Goal: Information Seeking & Learning: Learn about a topic

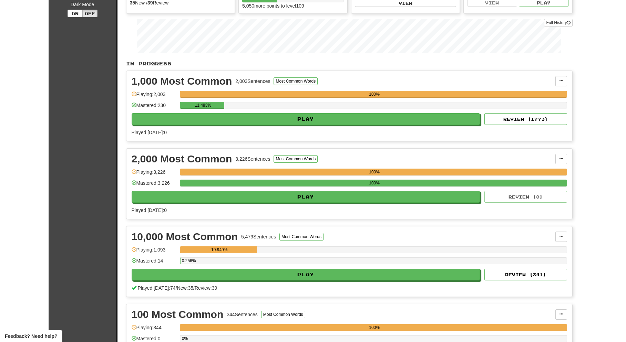
scroll to position [91, 0]
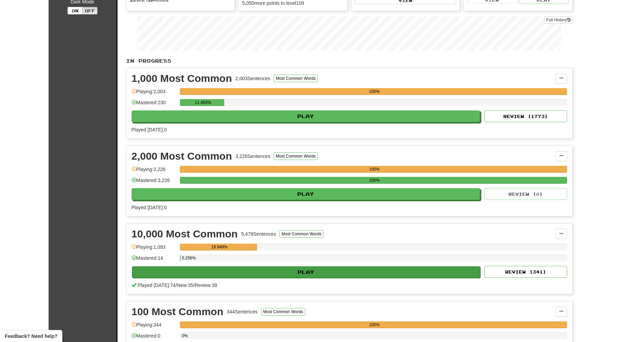
click at [312, 271] on button "Play" at bounding box center [306, 272] width 348 height 12
select select "**"
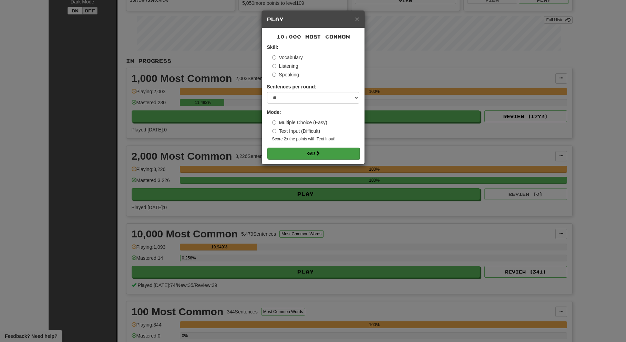
click at [306, 151] on button "Go" at bounding box center [313, 154] width 92 height 12
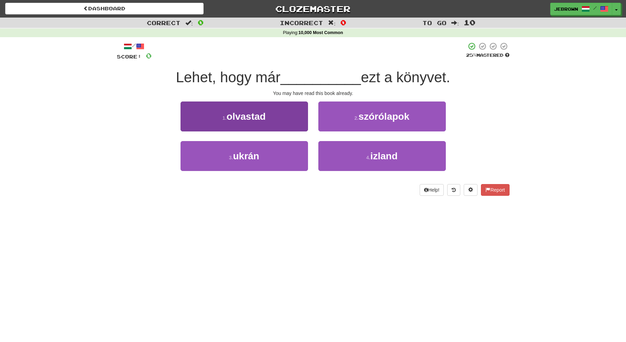
click at [265, 114] on span "olvastad" at bounding box center [246, 116] width 39 height 11
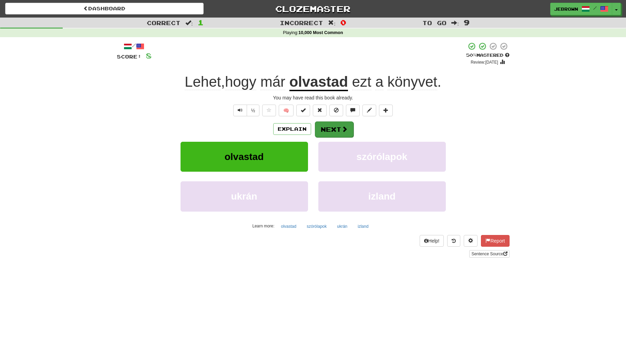
click at [335, 127] on button "Next" at bounding box center [334, 130] width 39 height 16
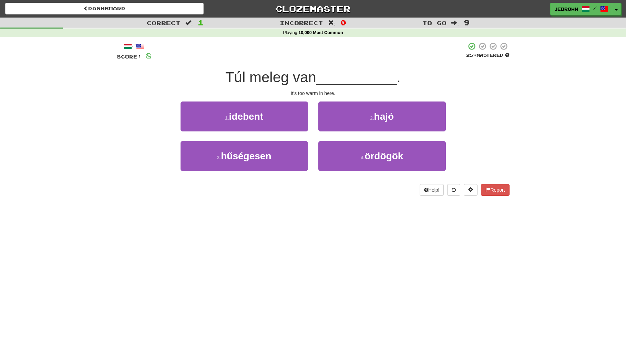
click at [271, 119] on button "1 . idebent" at bounding box center [243, 117] width 127 height 30
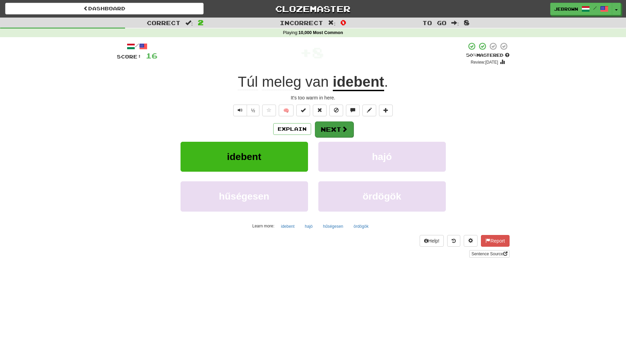
click at [337, 126] on button "Next" at bounding box center [334, 130] width 39 height 16
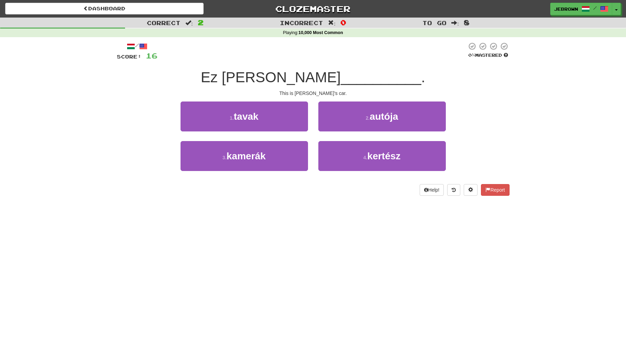
click at [366, 119] on small "2 ." at bounding box center [367, 118] width 4 height 6
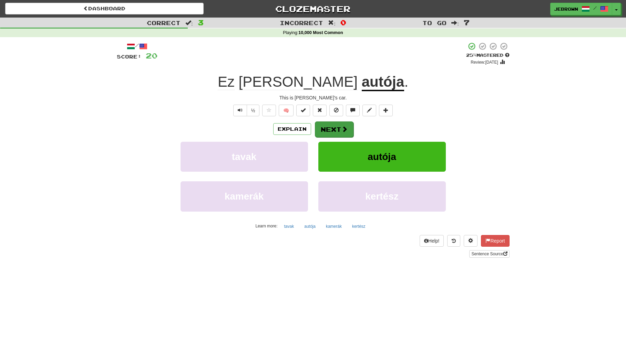
click at [338, 129] on button "Next" at bounding box center [334, 130] width 39 height 16
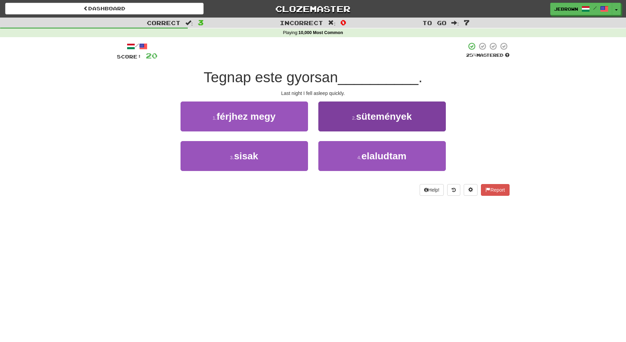
click at [362, 154] on span "elaludtam" at bounding box center [383, 156] width 45 height 11
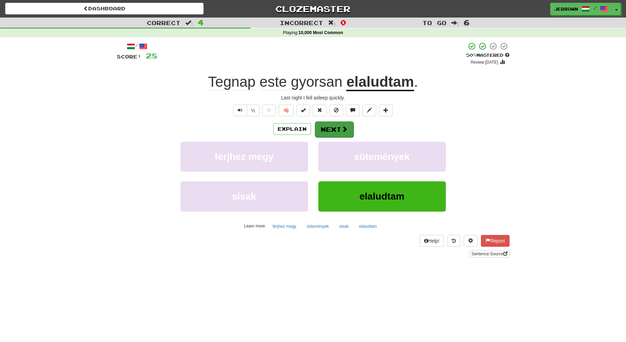
click at [332, 127] on button "Next" at bounding box center [334, 130] width 39 height 16
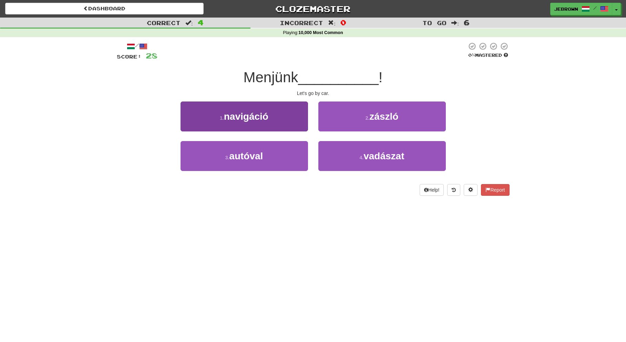
click at [260, 157] on span "autóval" at bounding box center [246, 156] width 34 height 11
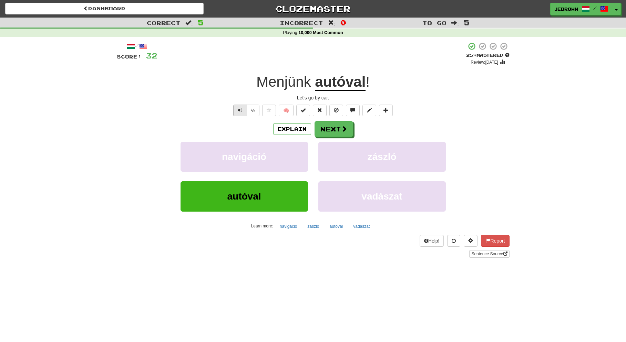
click at [240, 108] on span "Text-to-speech controls" at bounding box center [240, 110] width 5 height 5
click at [329, 127] on button "Next" at bounding box center [334, 130] width 39 height 16
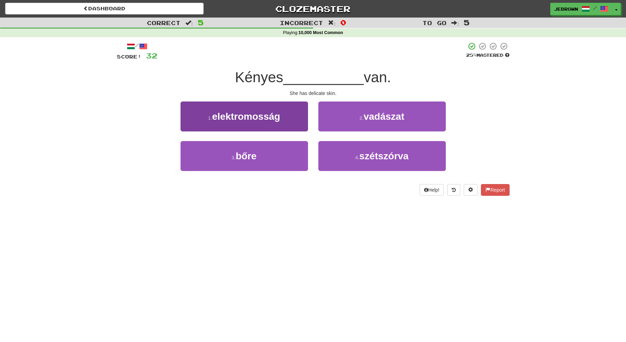
click at [279, 150] on button "3 . bőre" at bounding box center [243, 156] width 127 height 30
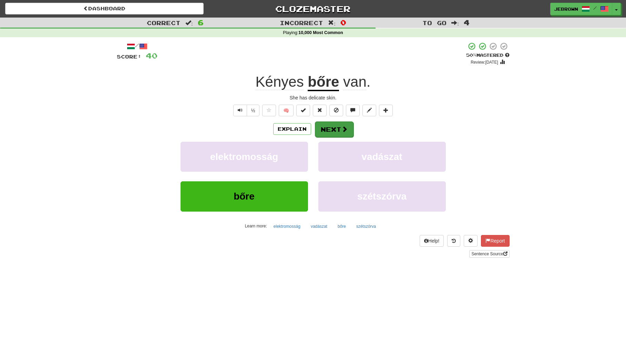
click at [334, 130] on button "Next" at bounding box center [334, 130] width 39 height 16
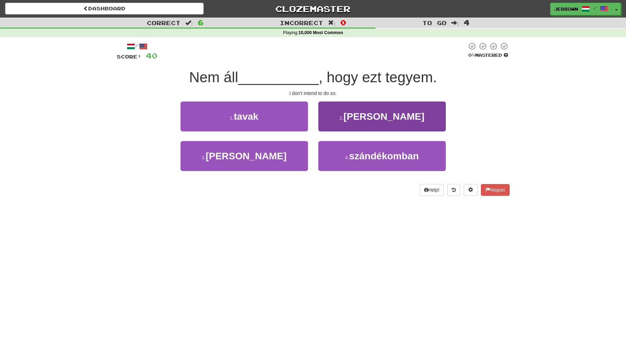
click at [373, 157] on span "szándékomban" at bounding box center [384, 156] width 70 height 11
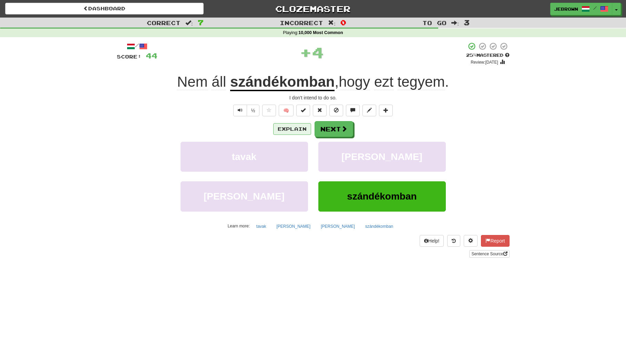
click at [288, 130] on button "Explain" at bounding box center [292, 129] width 38 height 12
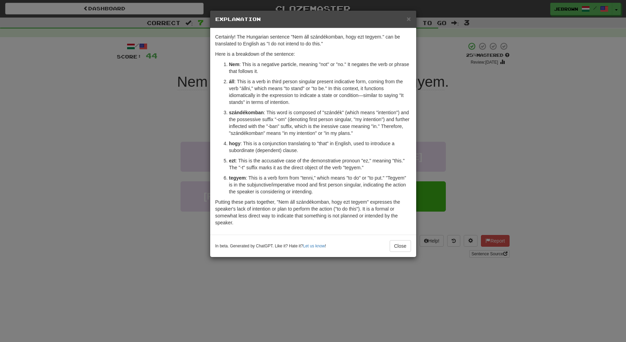
click at [407, 19] on span "×" at bounding box center [408, 19] width 4 height 8
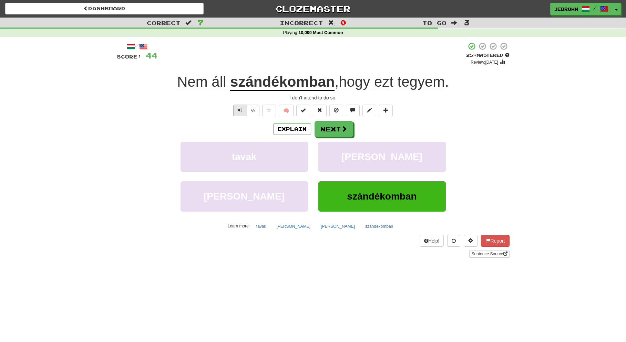
click at [240, 109] on span "Text-to-speech controls" at bounding box center [240, 110] width 5 height 5
click at [332, 128] on button "Next" at bounding box center [334, 130] width 39 height 16
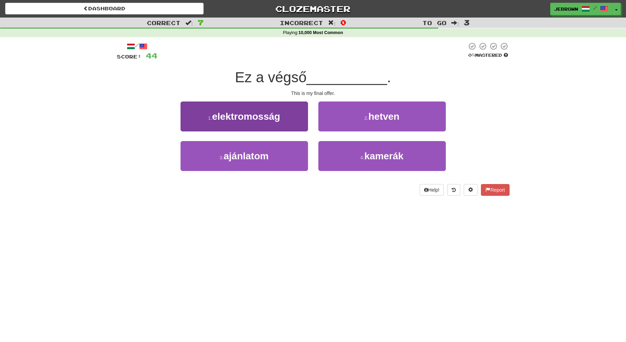
click at [272, 155] on button "3 . ajánlatom" at bounding box center [243, 156] width 127 height 30
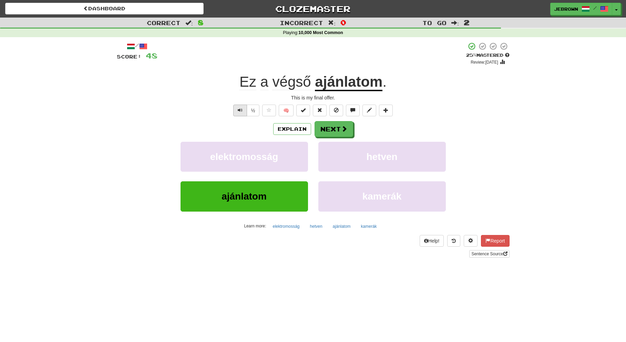
click at [239, 108] on span "Text-to-speech controls" at bounding box center [240, 110] width 5 height 5
click at [332, 129] on button "Next" at bounding box center [334, 130] width 39 height 16
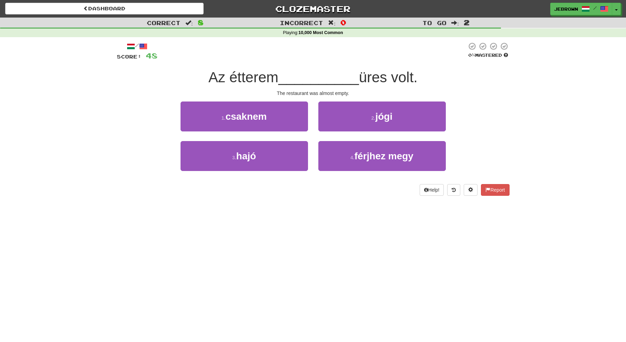
click at [264, 117] on span "csaknem" at bounding box center [245, 116] width 41 height 11
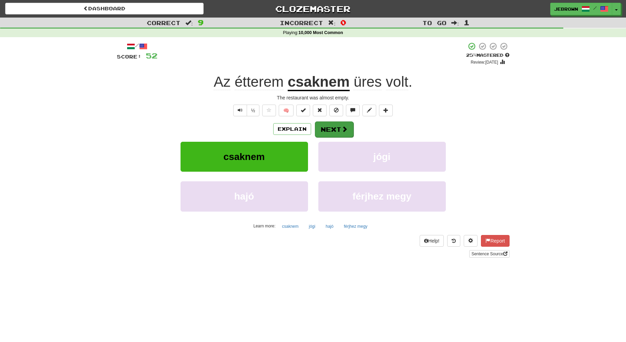
click at [336, 127] on button "Next" at bounding box center [334, 130] width 39 height 16
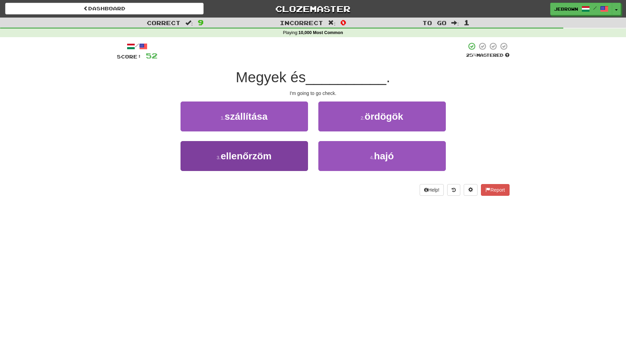
click at [268, 156] on span "ellenőrzöm" at bounding box center [245, 156] width 51 height 11
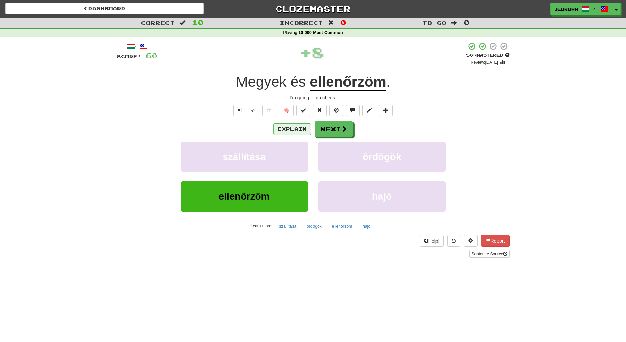
click at [287, 128] on button "Explain" at bounding box center [292, 129] width 38 height 12
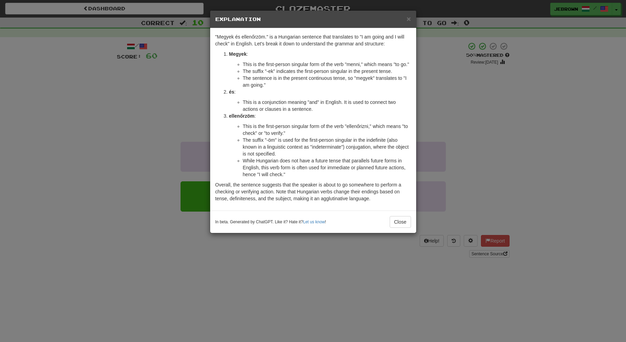
click at [408, 18] on span "×" at bounding box center [408, 19] width 4 height 8
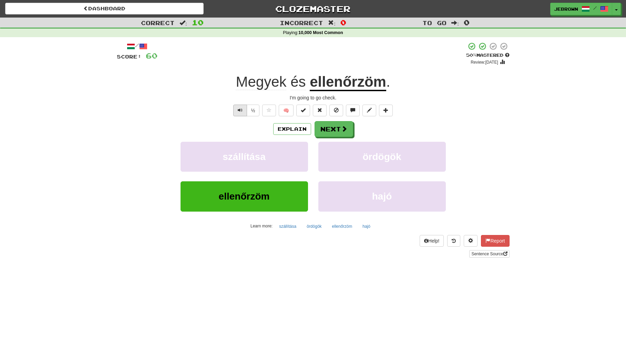
click at [238, 108] on span "Text-to-speech controls" at bounding box center [240, 110] width 5 height 5
click at [332, 129] on button "Next" at bounding box center [333, 129] width 39 height 16
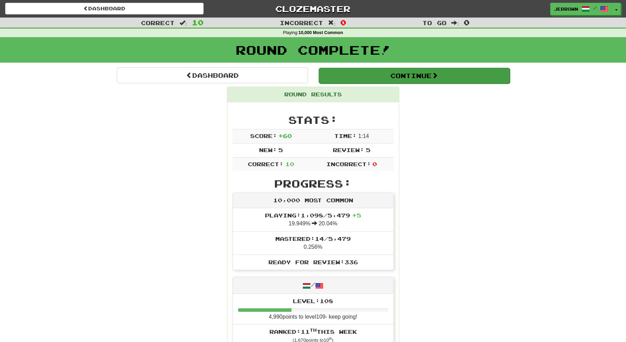
click at [344, 73] on button "Continue" at bounding box center [413, 76] width 191 height 16
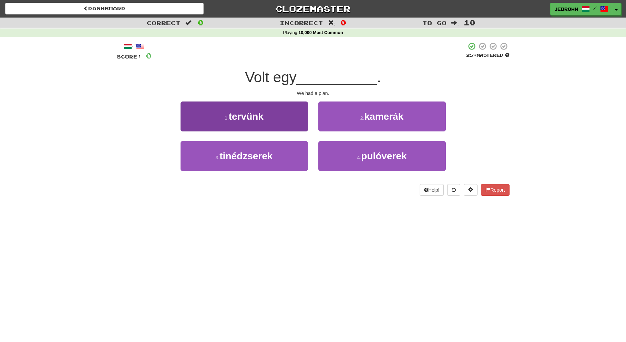
click at [279, 117] on button "1 . tervünk" at bounding box center [243, 117] width 127 height 30
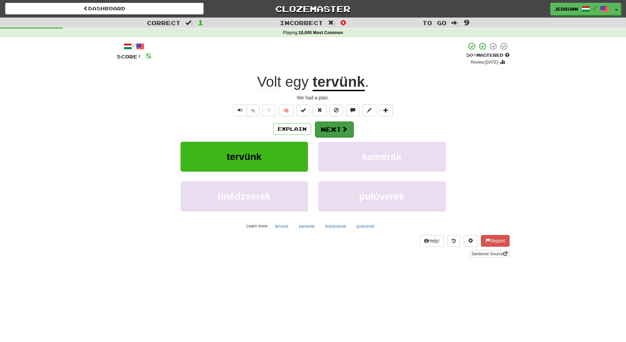
click at [337, 129] on button "Next" at bounding box center [334, 130] width 39 height 16
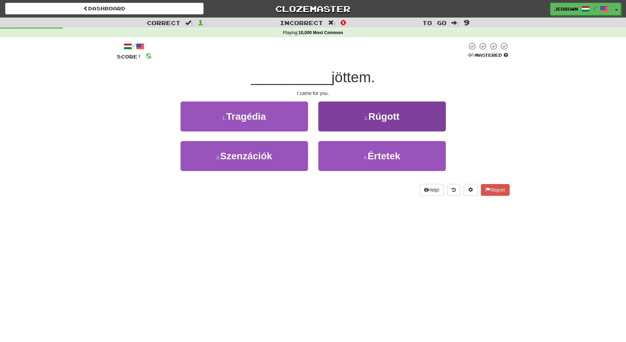
click at [357, 155] on button "4 . Értetek" at bounding box center [381, 156] width 127 height 30
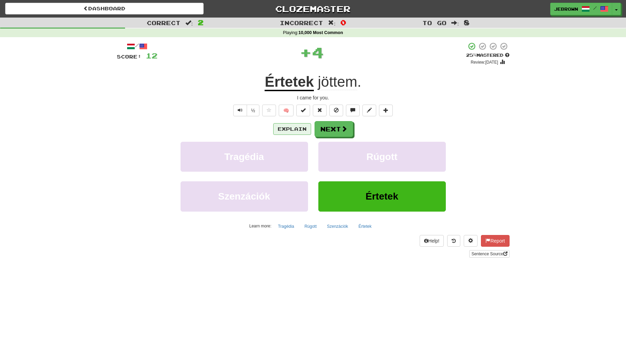
click at [288, 128] on button "Explain" at bounding box center [292, 129] width 38 height 12
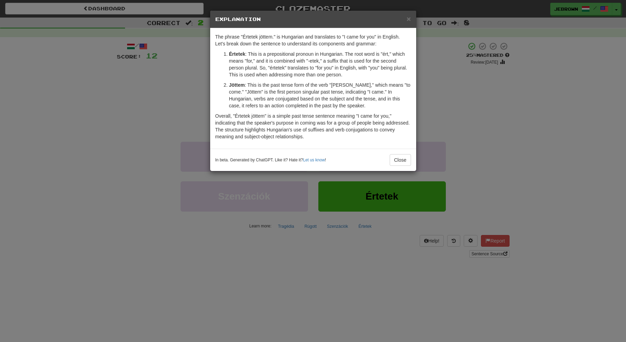
click at [408, 18] on span "×" at bounding box center [408, 19] width 4 height 8
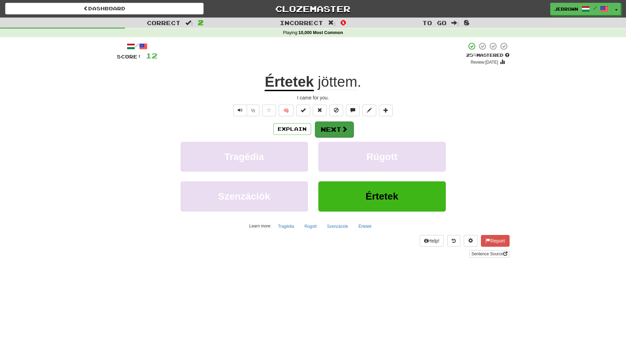
click at [333, 131] on button "Next" at bounding box center [334, 130] width 39 height 16
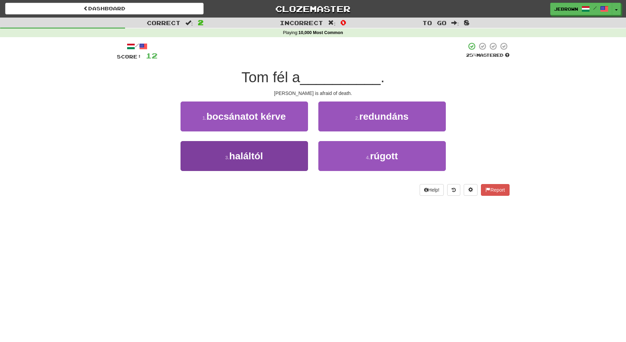
click at [267, 155] on button "3 . haláltól" at bounding box center [243, 156] width 127 height 30
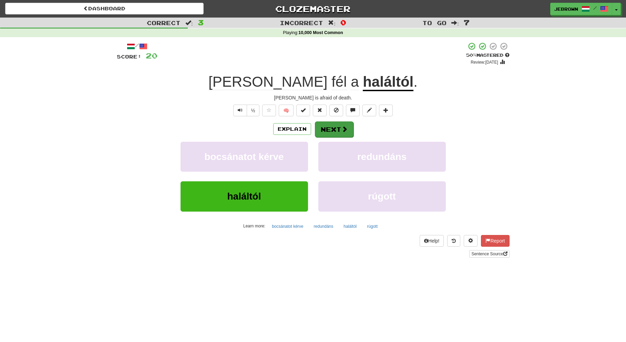
click at [333, 128] on button "Next" at bounding box center [334, 130] width 39 height 16
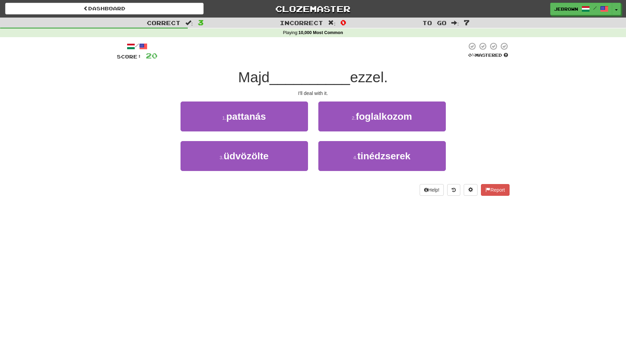
click at [365, 118] on span "foglalkozom" at bounding box center [384, 116] width 56 height 11
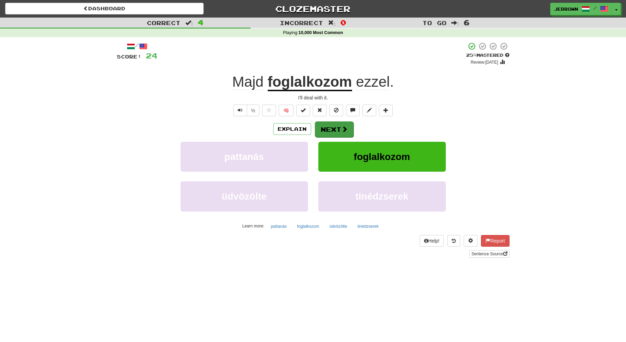
click at [336, 126] on button "Next" at bounding box center [334, 130] width 39 height 16
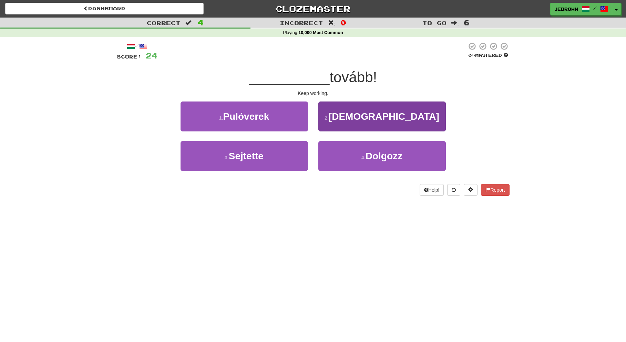
click at [354, 157] on button "4 . Dolgozz" at bounding box center [381, 156] width 127 height 30
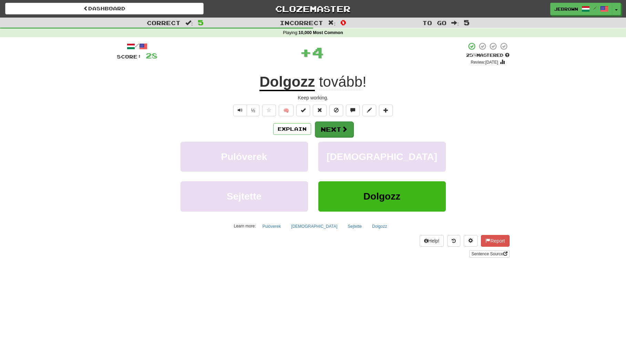
click at [333, 127] on button "Next" at bounding box center [334, 130] width 39 height 16
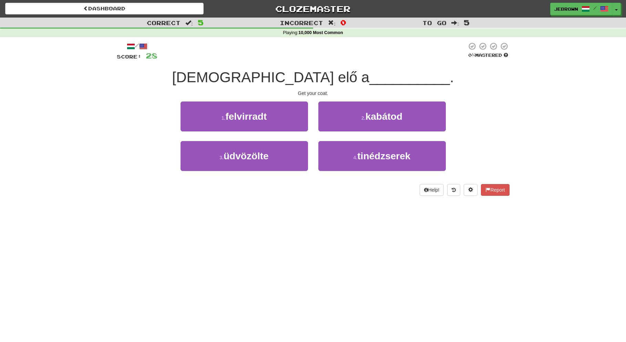
click at [369, 117] on span "kabátod" at bounding box center [383, 116] width 37 height 11
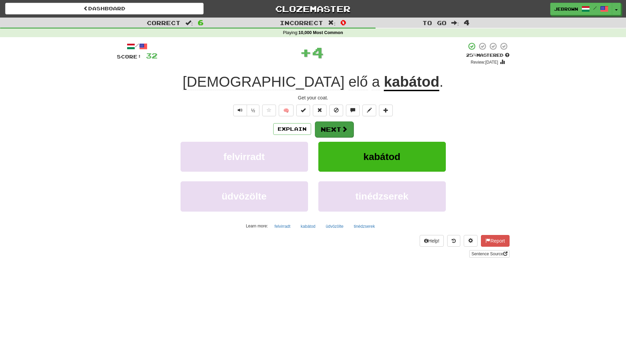
click at [336, 126] on button "Next" at bounding box center [334, 130] width 39 height 16
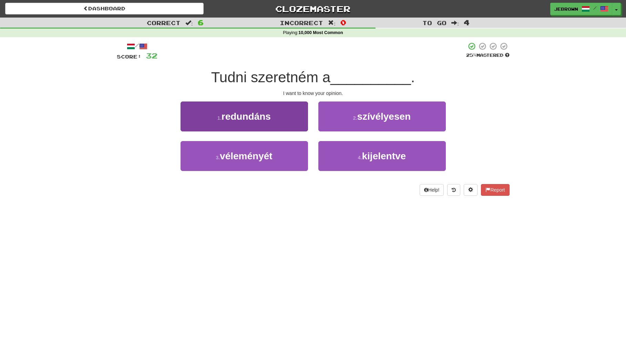
click at [279, 150] on button "3 . véleményét" at bounding box center [243, 156] width 127 height 30
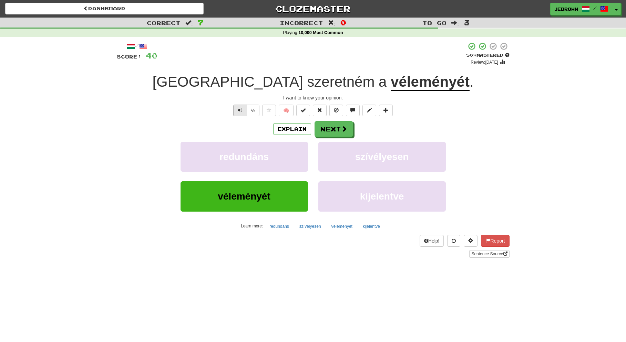
click at [243, 110] on button "Text-to-speech controls" at bounding box center [240, 111] width 14 height 12
click at [333, 127] on button "Next" at bounding box center [334, 130] width 39 height 16
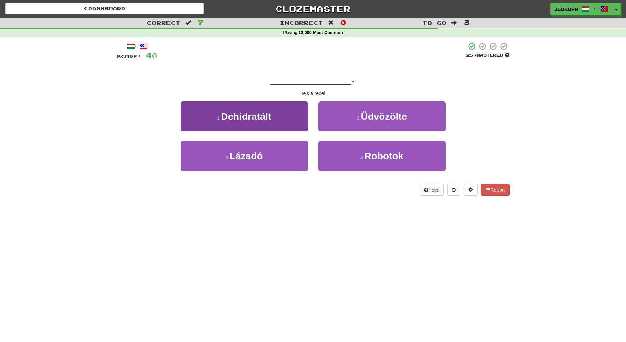
click at [276, 149] on button "3 . Lázadó" at bounding box center [243, 156] width 127 height 30
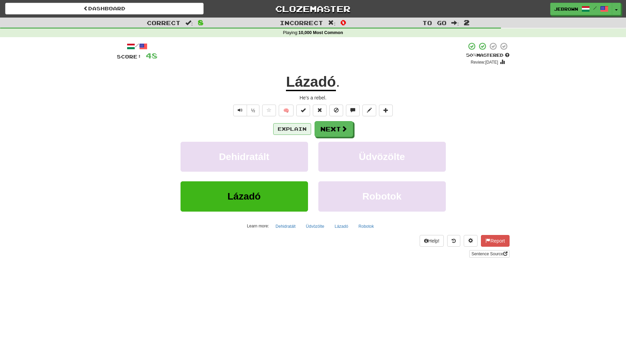
click at [293, 129] on button "Explain" at bounding box center [292, 129] width 38 height 12
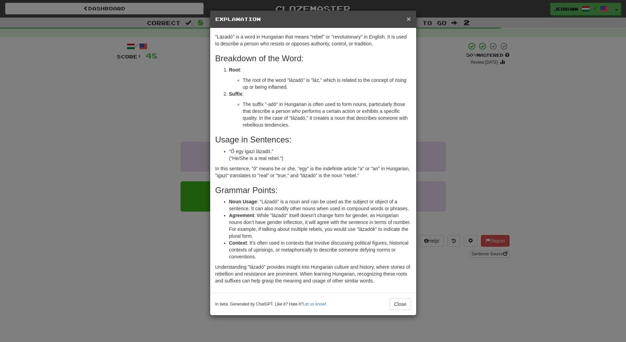
click at [408, 17] on span "×" at bounding box center [408, 19] width 4 height 8
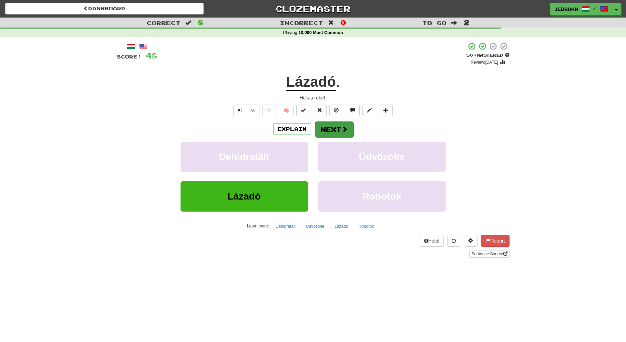
click at [339, 130] on button "Next" at bounding box center [334, 130] width 39 height 16
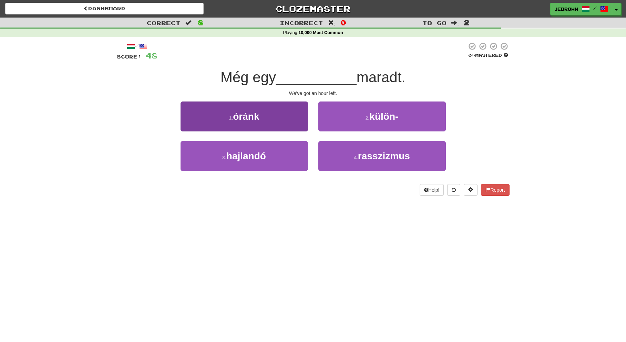
click at [259, 123] on button "1 . óránk" at bounding box center [243, 117] width 127 height 30
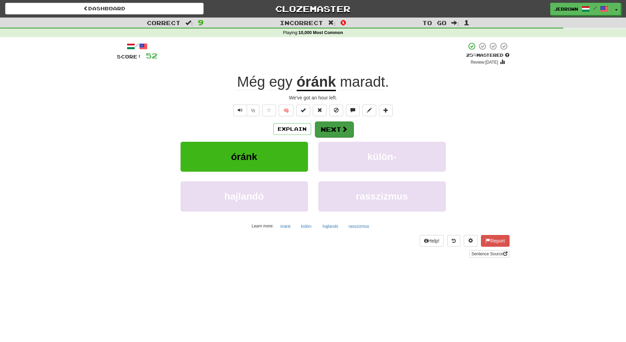
click at [335, 130] on button "Next" at bounding box center [334, 130] width 39 height 16
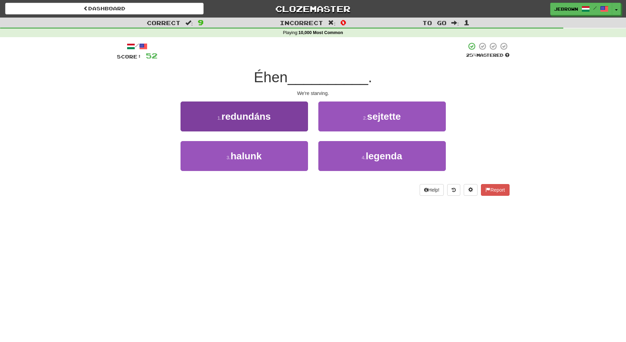
click at [270, 154] on button "3 . halunk" at bounding box center [243, 156] width 127 height 30
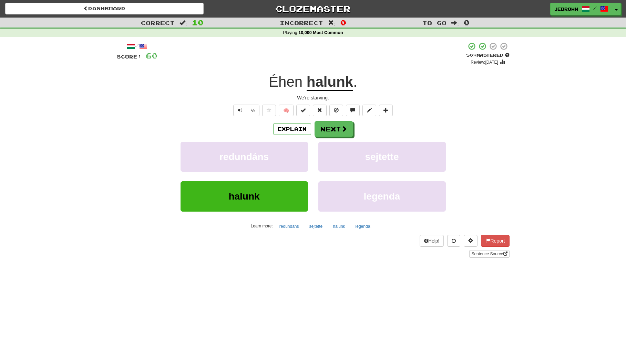
click at [338, 128] on button "Next" at bounding box center [333, 129] width 39 height 16
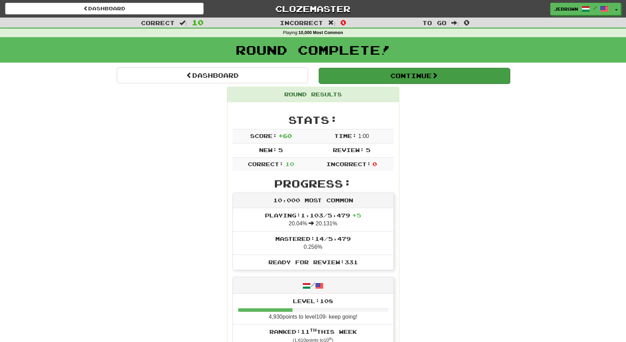
click at [343, 72] on button "Continue" at bounding box center [413, 76] width 191 height 16
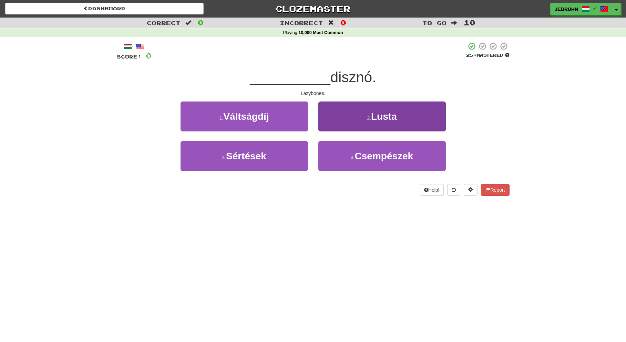
click at [363, 114] on button "2 . Lusta" at bounding box center [381, 117] width 127 height 30
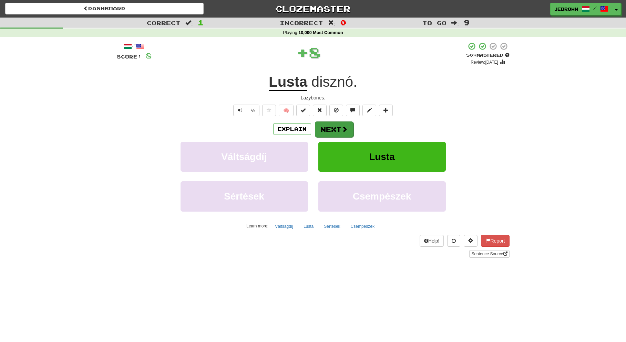
click at [336, 127] on button "Next" at bounding box center [334, 130] width 39 height 16
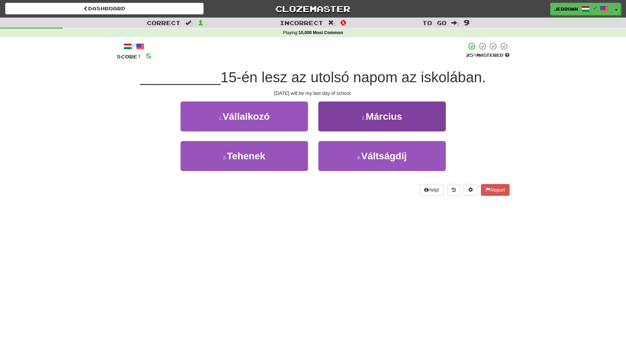
click at [366, 115] on span "Március" at bounding box center [383, 116] width 36 height 11
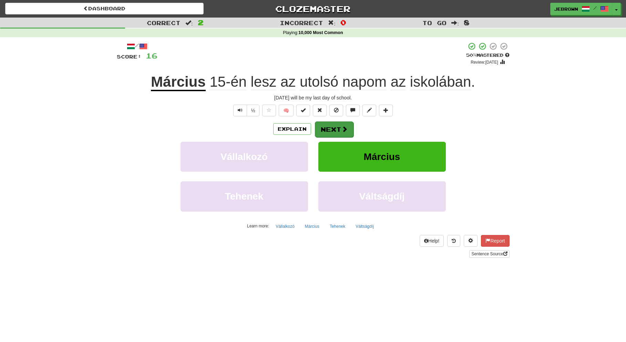
click at [333, 129] on button "Next" at bounding box center [334, 130] width 39 height 16
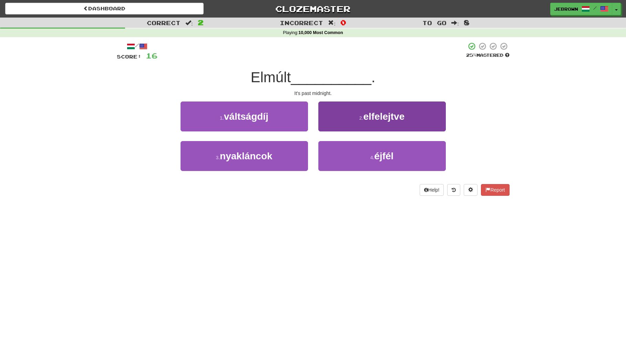
click at [392, 159] on span "éjfél" at bounding box center [383, 156] width 19 height 11
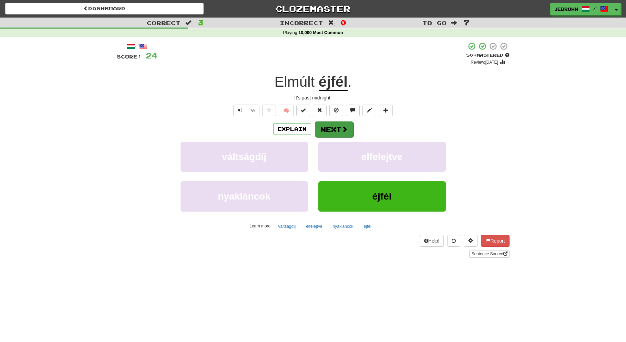
click at [331, 127] on button "Next" at bounding box center [334, 130] width 39 height 16
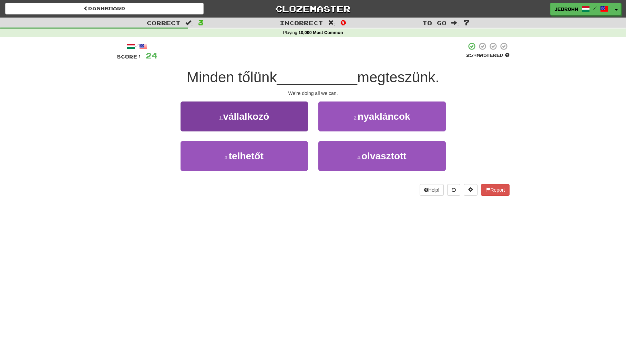
click at [273, 153] on button "3 . telhetőt" at bounding box center [243, 156] width 127 height 30
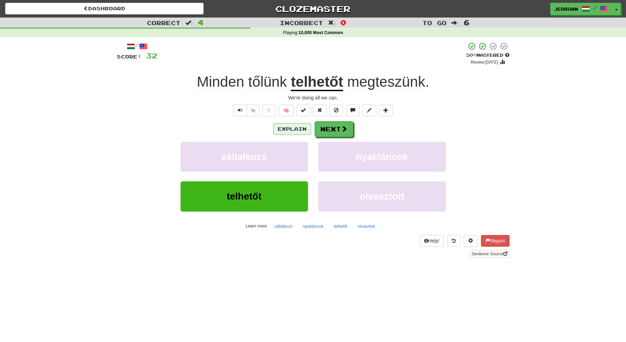
click at [292, 128] on button "Explain" at bounding box center [292, 129] width 38 height 12
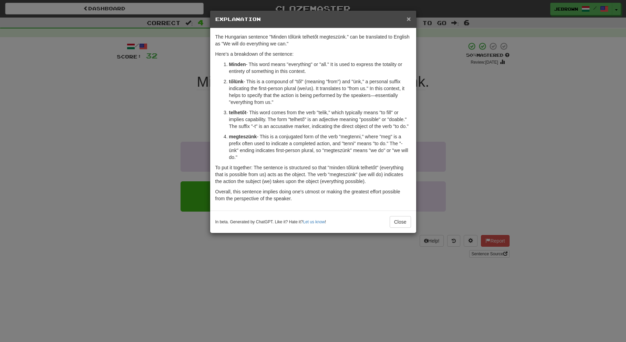
click at [410, 17] on span "×" at bounding box center [408, 19] width 4 height 8
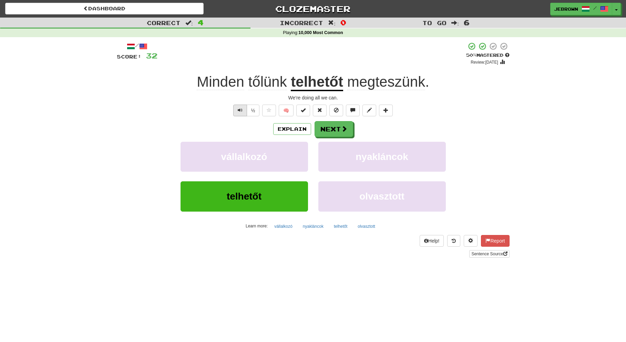
click at [242, 109] on button "Text-to-speech controls" at bounding box center [240, 111] width 14 height 12
click at [341, 128] on span at bounding box center [344, 129] width 6 height 6
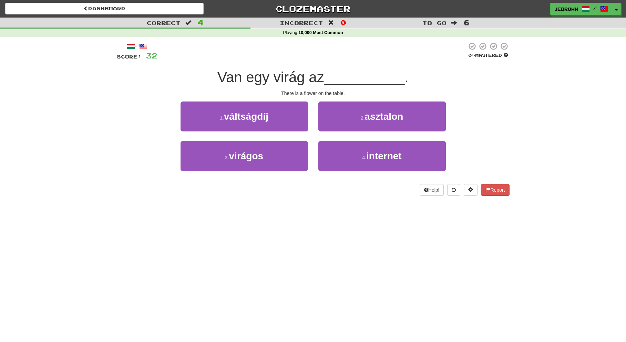
click at [369, 118] on span "asztalon" at bounding box center [383, 116] width 39 height 11
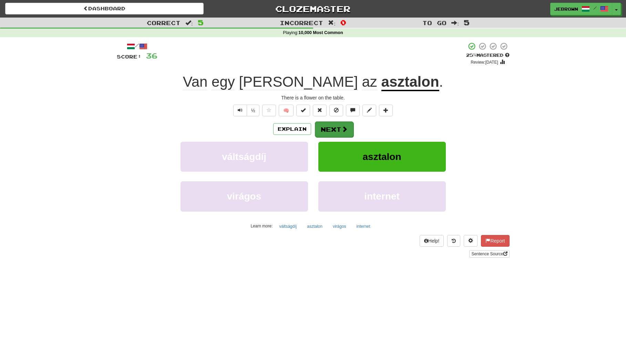
click at [332, 127] on button "Next" at bounding box center [334, 130] width 39 height 16
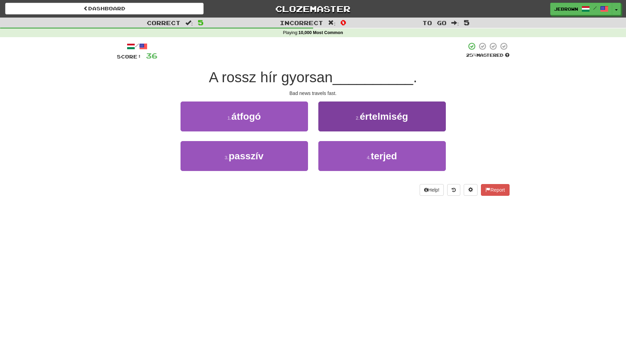
click at [354, 146] on button "4 . terjed" at bounding box center [381, 156] width 127 height 30
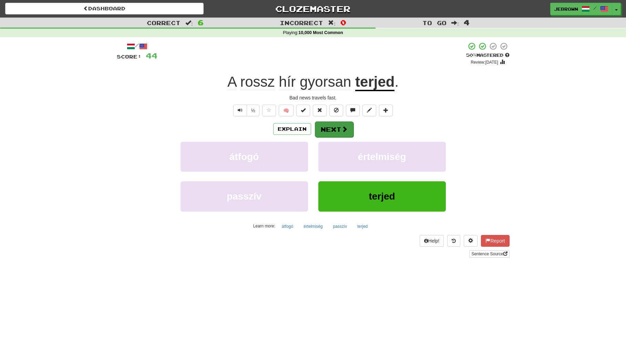
click at [330, 128] on button "Next" at bounding box center [334, 130] width 39 height 16
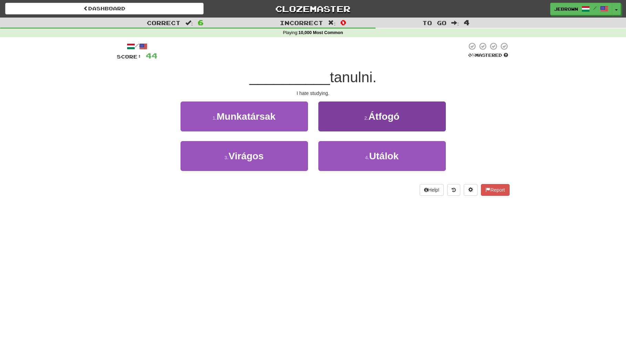
click at [359, 156] on button "4 . Utálok" at bounding box center [381, 156] width 127 height 30
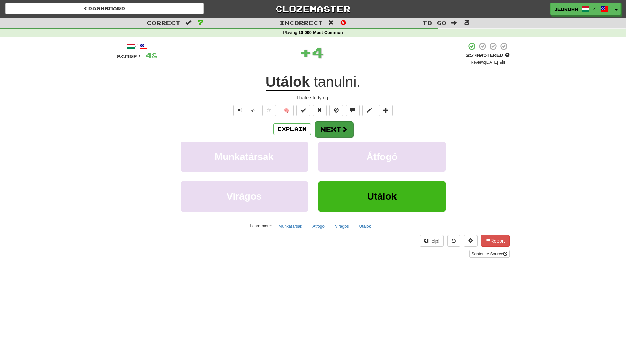
click at [337, 127] on button "Next" at bounding box center [334, 130] width 39 height 16
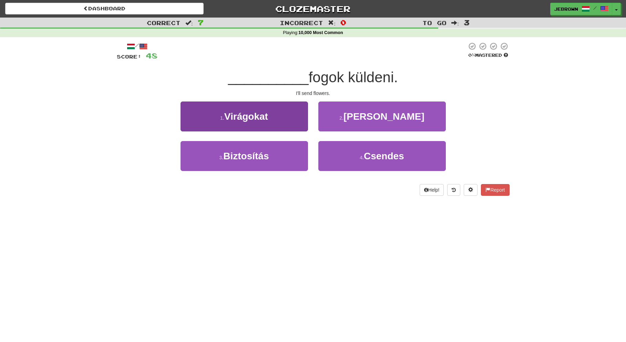
click at [275, 114] on button "1 . Virágokat" at bounding box center [243, 117] width 127 height 30
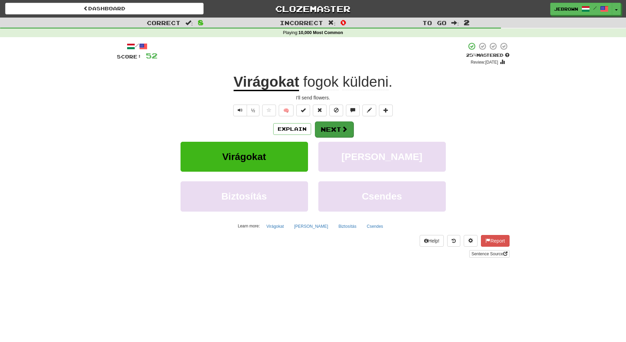
click at [333, 129] on button "Next" at bounding box center [334, 130] width 39 height 16
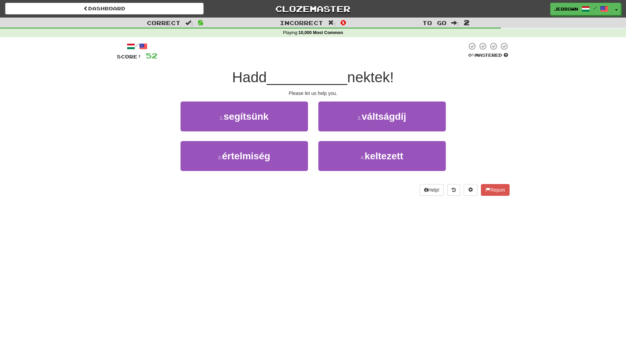
click at [253, 120] on span "segítsünk" at bounding box center [245, 116] width 45 height 11
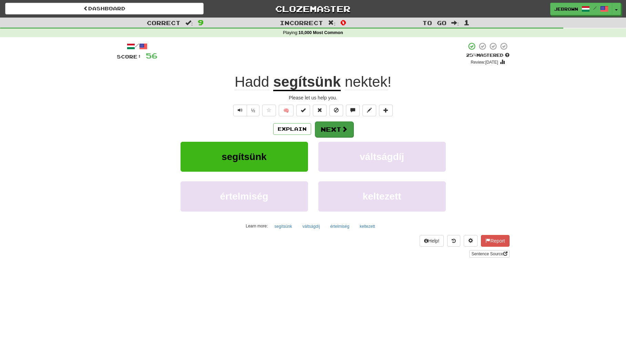
click at [334, 129] on button "Next" at bounding box center [334, 130] width 39 height 16
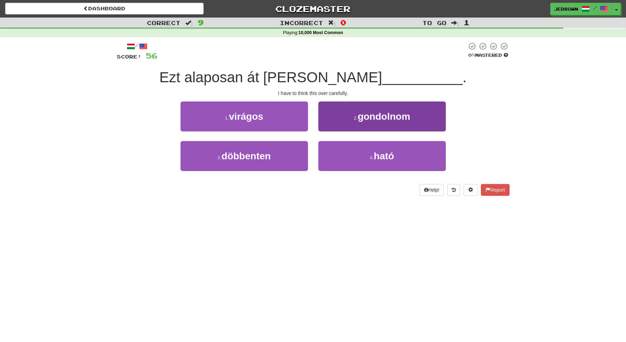
click at [374, 120] on span "gondolnom" at bounding box center [383, 116] width 52 height 11
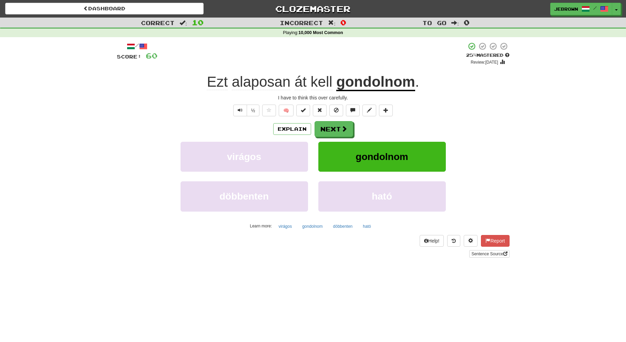
scroll to position [0, 0]
click at [333, 127] on button "Next" at bounding box center [333, 129] width 39 height 16
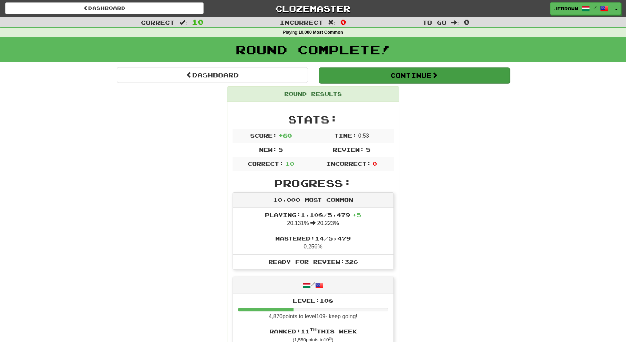
click at [371, 74] on button "Continue" at bounding box center [413, 75] width 191 height 16
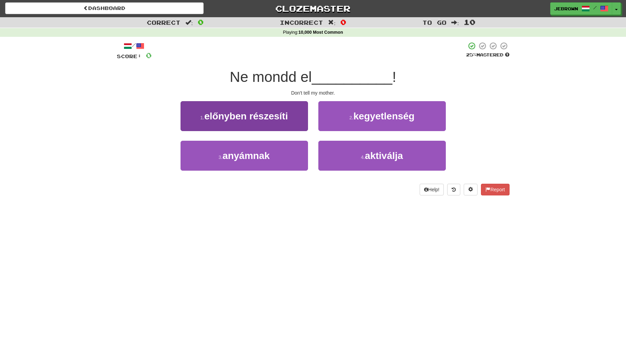
click at [270, 156] on button "3 . anyámnak" at bounding box center [243, 156] width 127 height 30
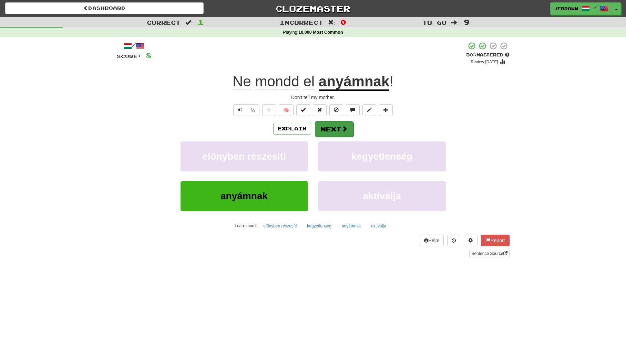
click at [336, 126] on button "Next" at bounding box center [334, 129] width 39 height 16
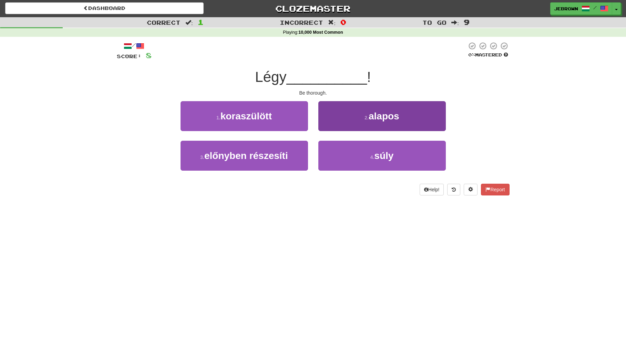
click at [390, 158] on span "súly" at bounding box center [383, 155] width 19 height 11
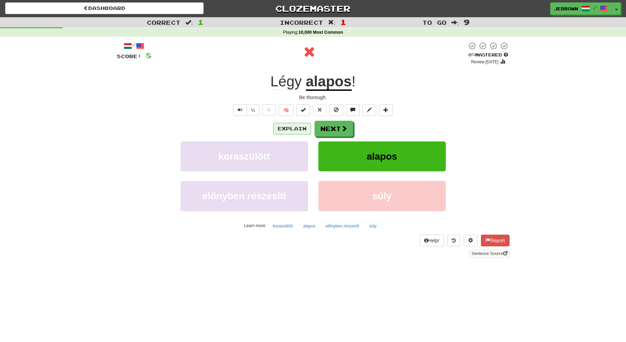
click at [294, 127] on button "Explain" at bounding box center [292, 129] width 38 height 12
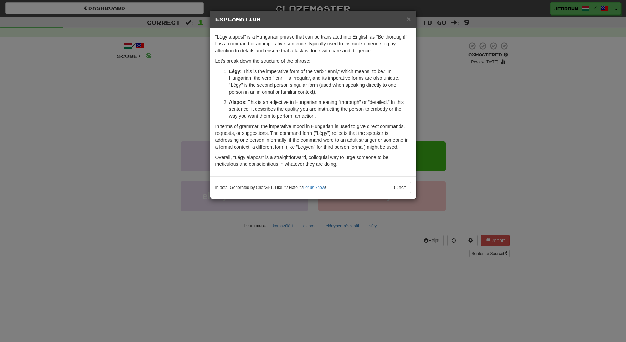
click at [409, 21] on span "×" at bounding box center [408, 19] width 4 height 8
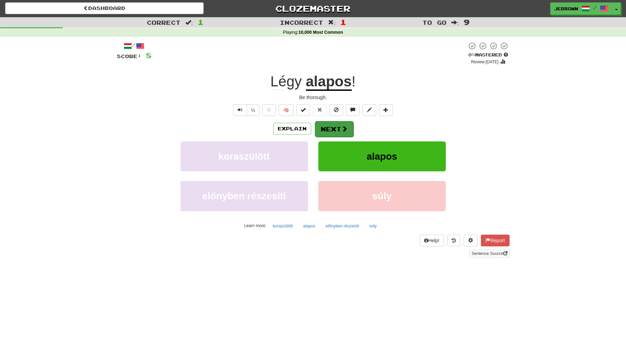
click at [333, 128] on button "Next" at bounding box center [334, 129] width 39 height 16
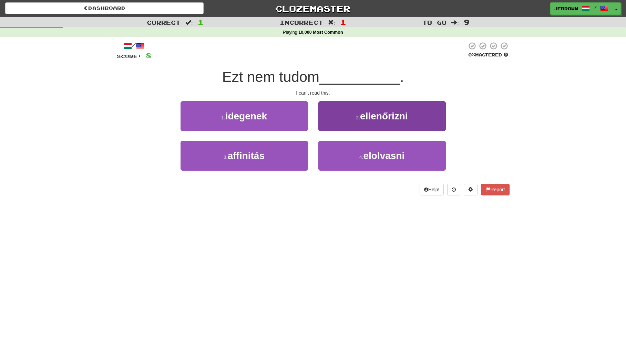
click at [355, 153] on button "4 . elolvasni" at bounding box center [381, 156] width 127 height 30
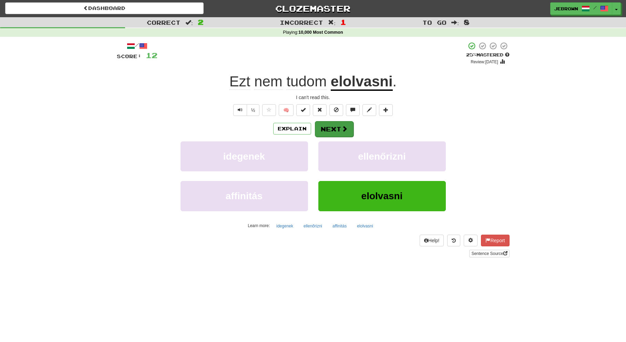
click at [332, 129] on button "Next" at bounding box center [334, 129] width 39 height 16
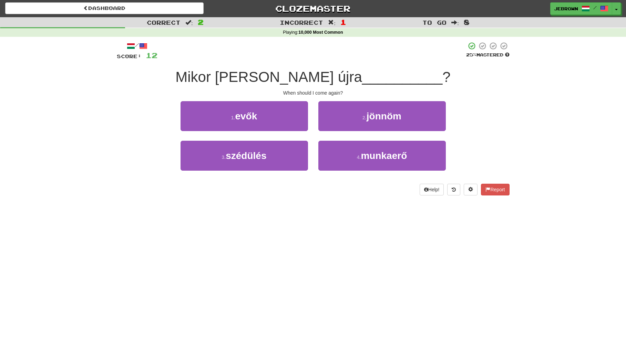
click at [392, 117] on span "jönnöm" at bounding box center [383, 116] width 35 height 11
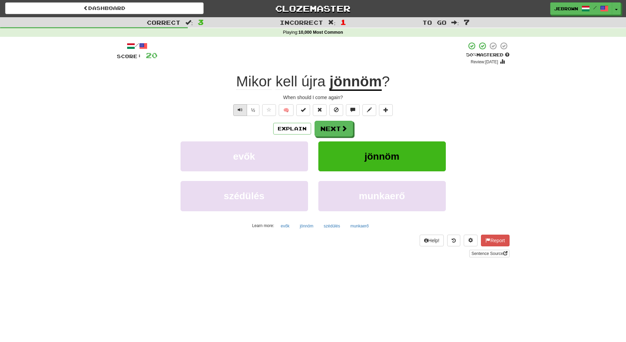
click at [242, 110] on button "Text-to-speech controls" at bounding box center [240, 110] width 14 height 12
click at [332, 128] on button "Next" at bounding box center [334, 129] width 39 height 16
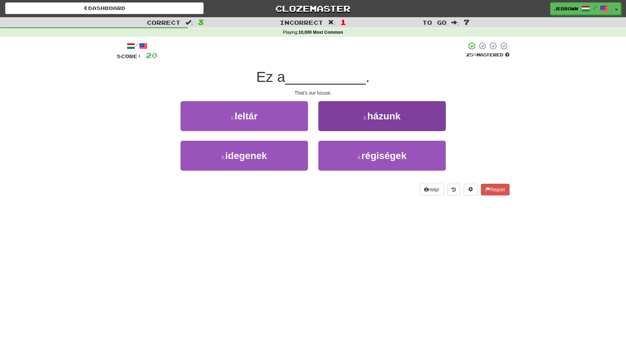
click at [355, 115] on button "2 . házunk" at bounding box center [381, 116] width 127 height 30
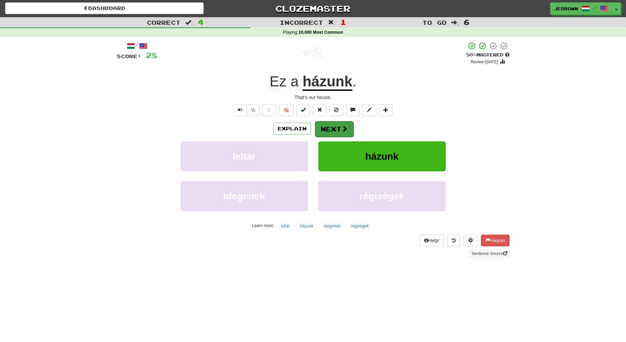
click at [331, 129] on button "Next" at bounding box center [334, 129] width 39 height 16
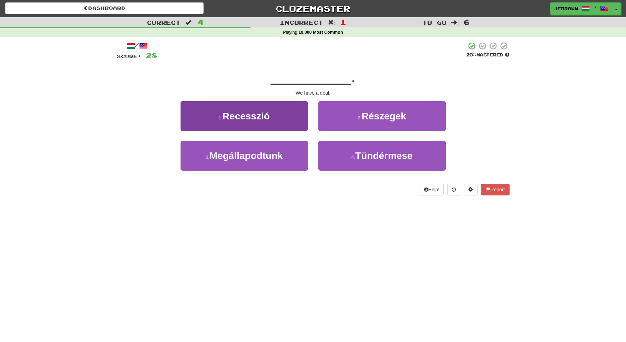
click at [275, 146] on button "3 . Megállapodtunk" at bounding box center [243, 156] width 127 height 30
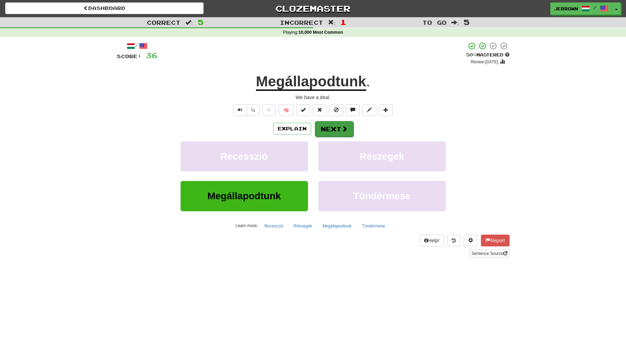
click at [334, 127] on button "Next" at bounding box center [334, 129] width 39 height 16
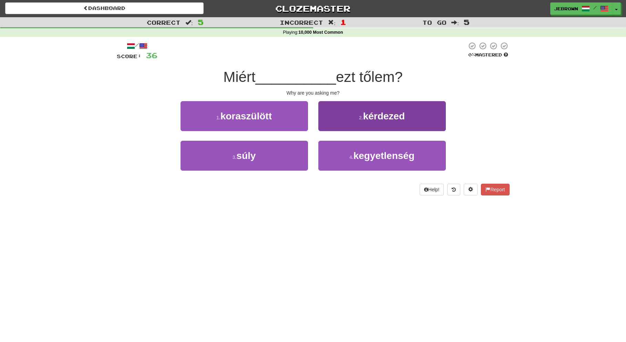
click at [343, 113] on button "2 . kérdezed" at bounding box center [381, 116] width 127 height 30
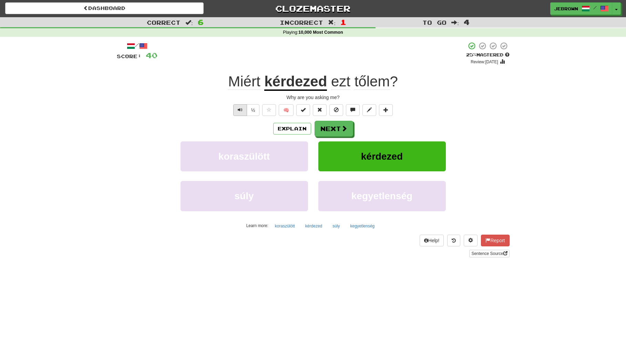
click at [238, 109] on span "Text-to-speech controls" at bounding box center [240, 109] width 5 height 5
click at [337, 128] on button "Next" at bounding box center [334, 129] width 39 height 16
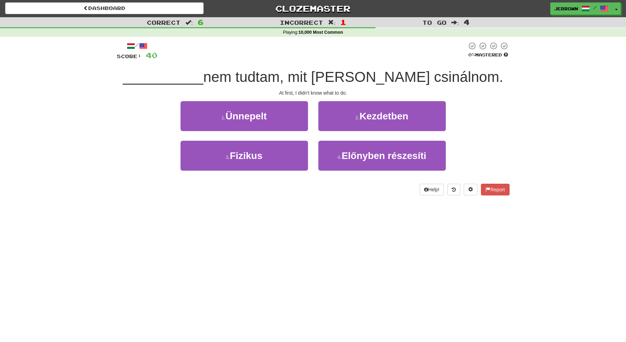
click at [403, 117] on span "Kezdetben" at bounding box center [383, 116] width 49 height 11
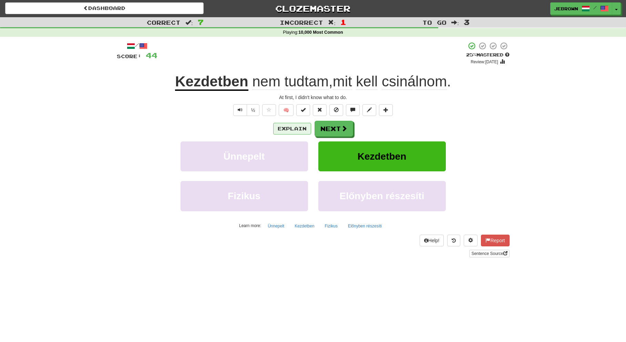
click at [290, 127] on button "Explain" at bounding box center [292, 129] width 38 height 12
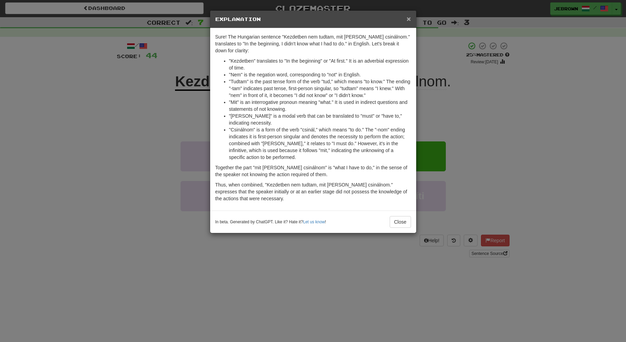
click at [409, 18] on span "×" at bounding box center [408, 19] width 4 height 8
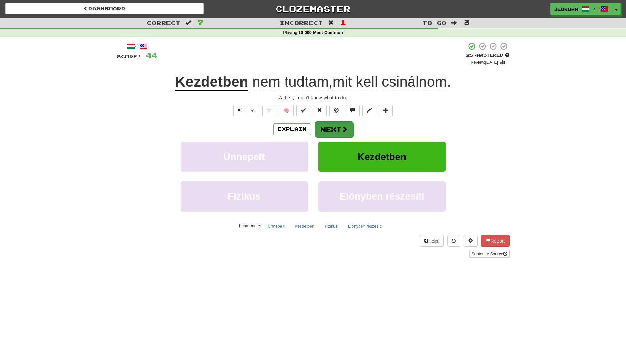
scroll to position [0, 0]
click at [333, 129] on button "Next" at bounding box center [334, 130] width 39 height 16
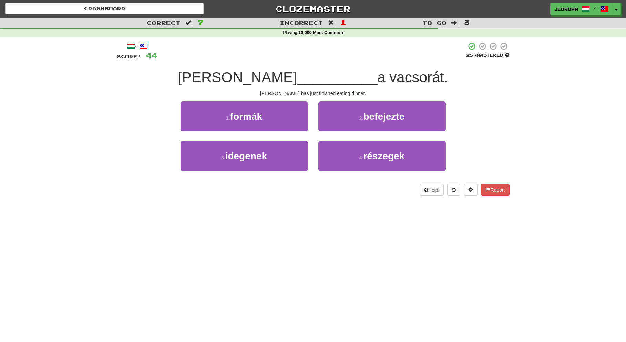
scroll to position [0, 0]
click at [353, 119] on button "2 . befejezte" at bounding box center [381, 117] width 127 height 30
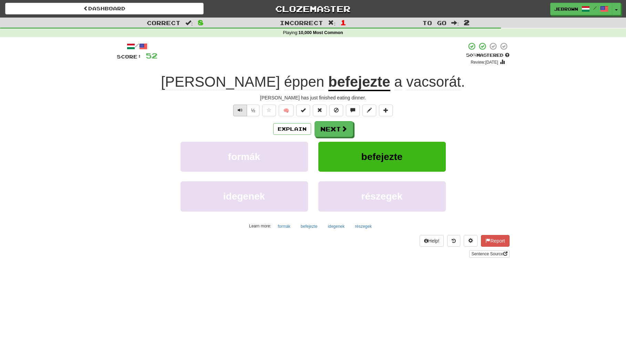
click at [242, 109] on button "Text-to-speech controls" at bounding box center [240, 111] width 14 height 12
click at [340, 129] on button "Next" at bounding box center [334, 130] width 39 height 16
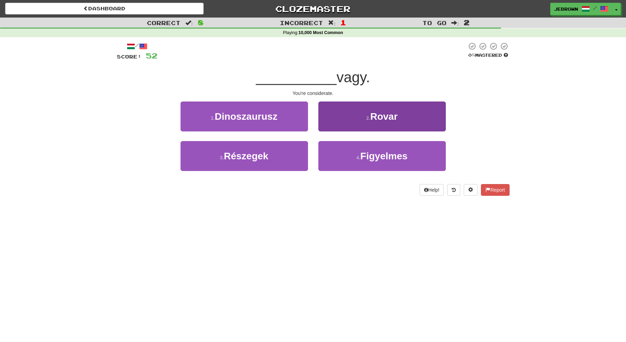
click at [375, 151] on span "Figyelmes" at bounding box center [383, 156] width 47 height 11
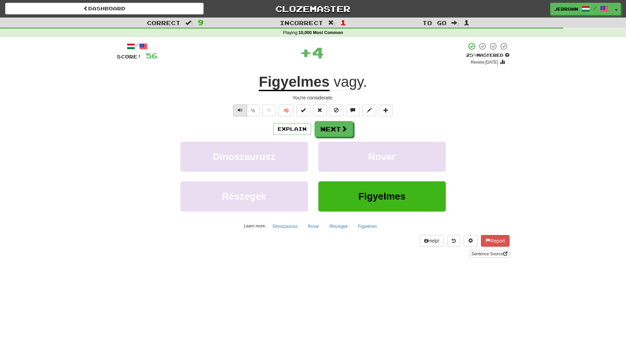
click at [242, 111] on span "Text-to-speech controls" at bounding box center [240, 110] width 5 height 5
click at [326, 129] on button "Next" at bounding box center [334, 130] width 39 height 16
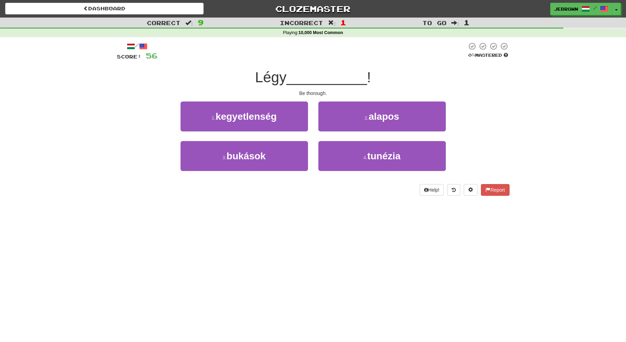
click at [360, 118] on button "2 . alapos" at bounding box center [381, 117] width 127 height 30
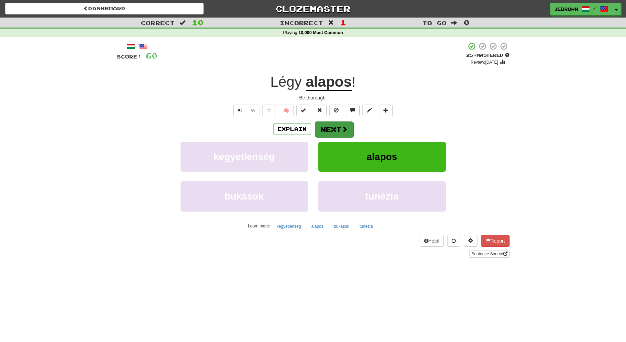
click at [333, 129] on button "Next" at bounding box center [334, 130] width 39 height 16
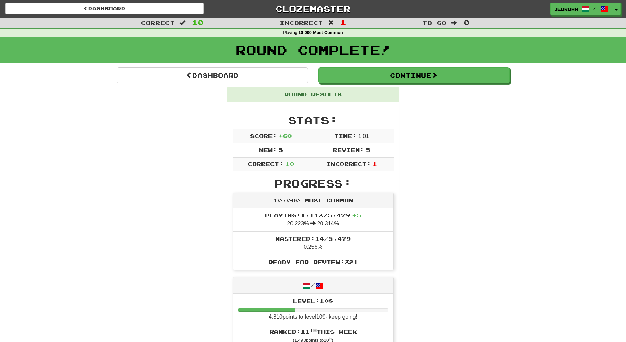
click at [348, 77] on button "Continue" at bounding box center [413, 75] width 191 height 16
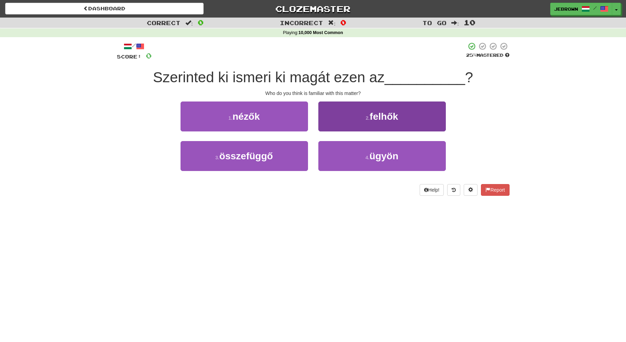
click at [383, 157] on span "ügyön" at bounding box center [383, 156] width 29 height 11
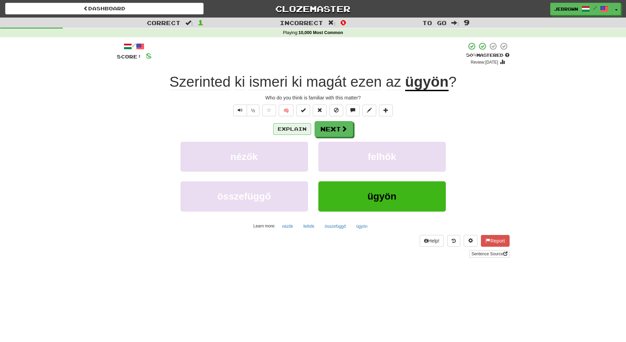
click at [287, 130] on button "Explain" at bounding box center [292, 129] width 38 height 12
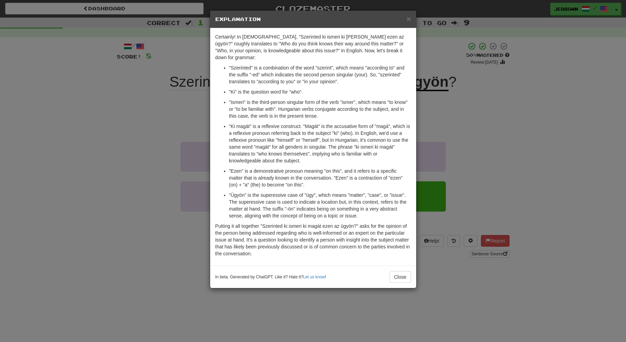
click at [408, 19] on span "×" at bounding box center [408, 19] width 4 height 8
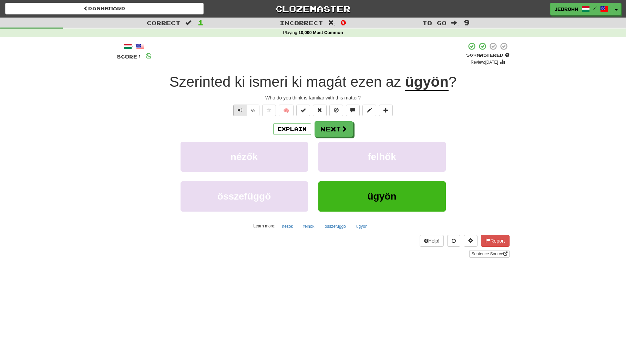
click at [240, 109] on span "Text-to-speech controls" at bounding box center [240, 110] width 5 height 5
click at [335, 124] on button "Next" at bounding box center [334, 130] width 39 height 16
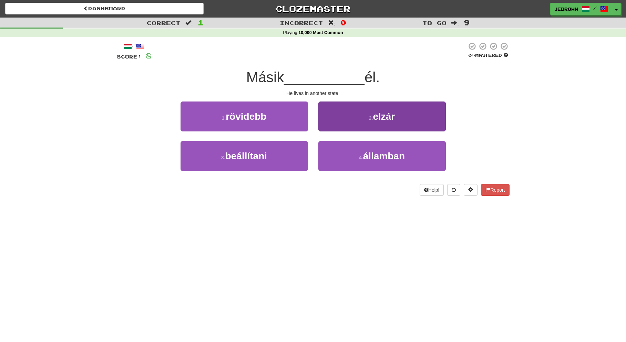
click at [364, 152] on span "államban" at bounding box center [384, 156] width 42 height 11
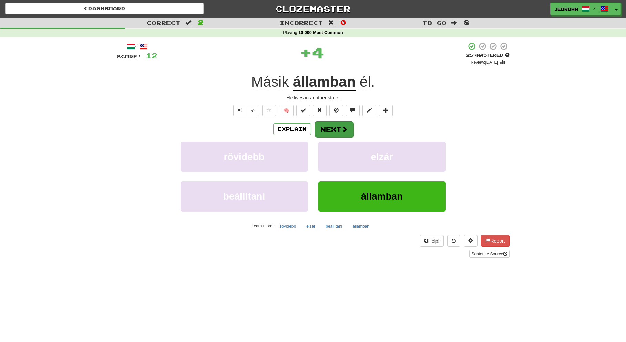
click at [333, 128] on button "Next" at bounding box center [334, 130] width 39 height 16
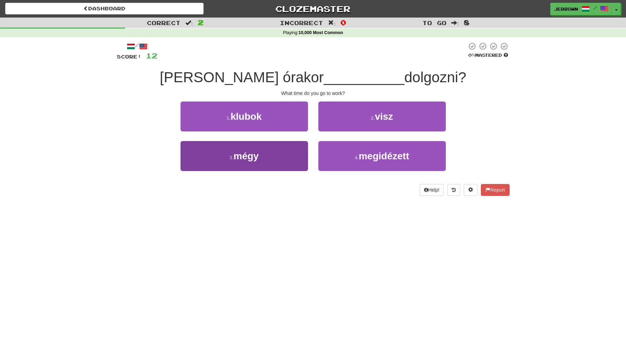
click at [264, 159] on button "3 . mégy" at bounding box center [243, 156] width 127 height 30
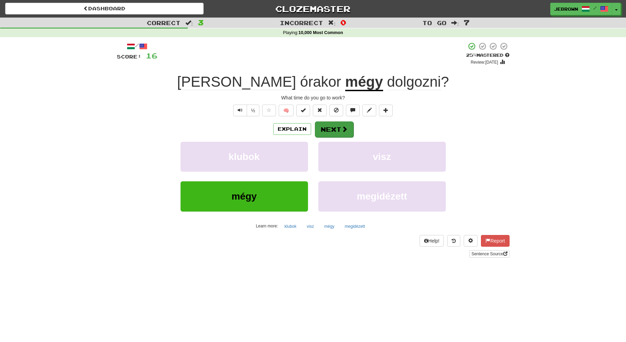
click at [334, 127] on button "Next" at bounding box center [334, 130] width 39 height 16
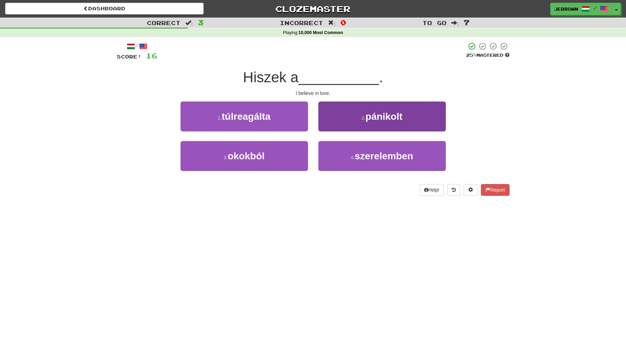
click at [345, 150] on button "4 . szerelemben" at bounding box center [381, 156] width 127 height 30
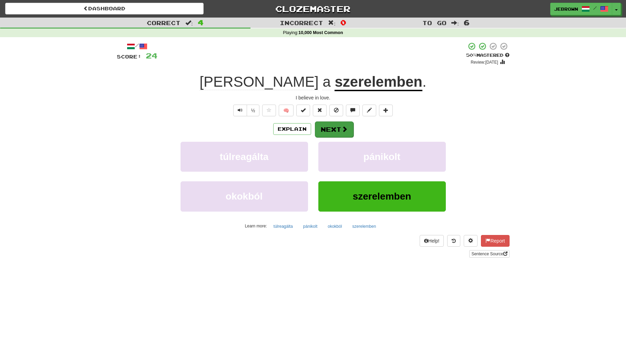
click at [333, 127] on button "Next" at bounding box center [334, 130] width 39 height 16
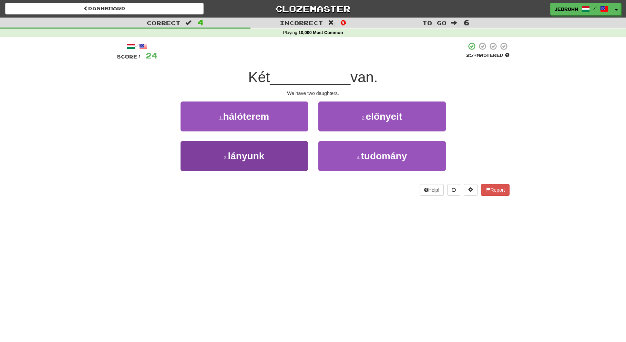
click at [282, 155] on button "3 . lányunk" at bounding box center [243, 156] width 127 height 30
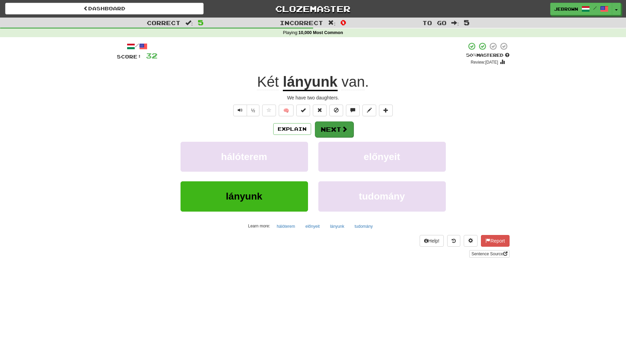
click at [334, 129] on button "Next" at bounding box center [334, 130] width 39 height 16
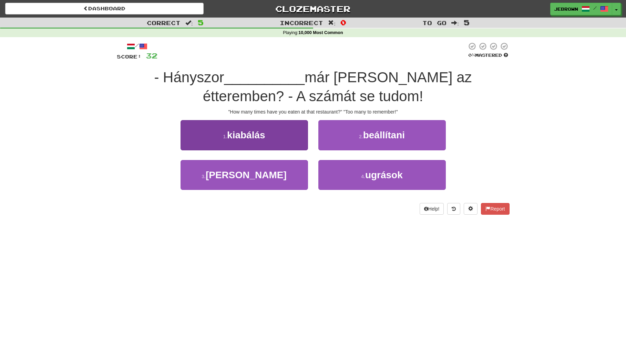
click at [254, 173] on span "ettél" at bounding box center [246, 175] width 81 height 11
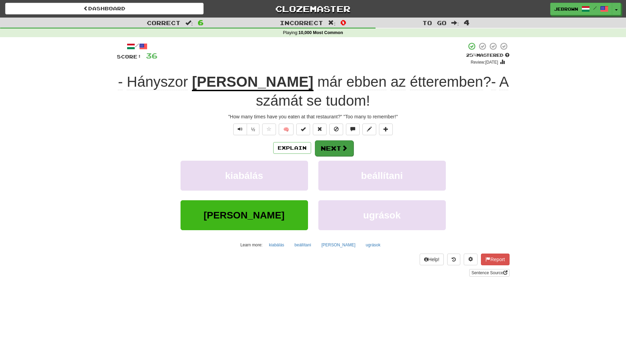
click at [329, 147] on button "Next" at bounding box center [334, 148] width 39 height 16
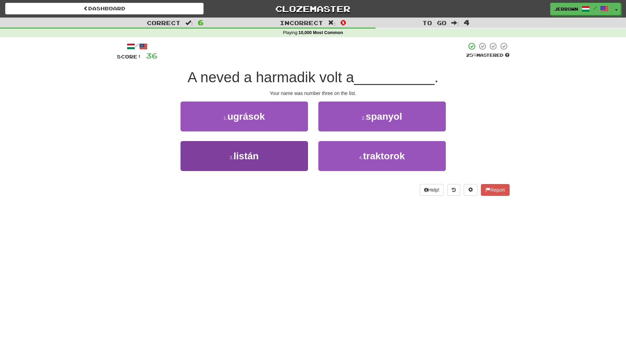
click at [256, 151] on span "listán" at bounding box center [245, 156] width 25 height 11
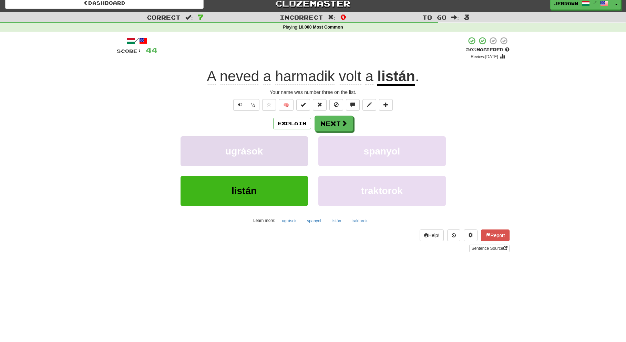
scroll to position [6, 0]
click at [333, 122] on button "Next" at bounding box center [334, 124] width 39 height 16
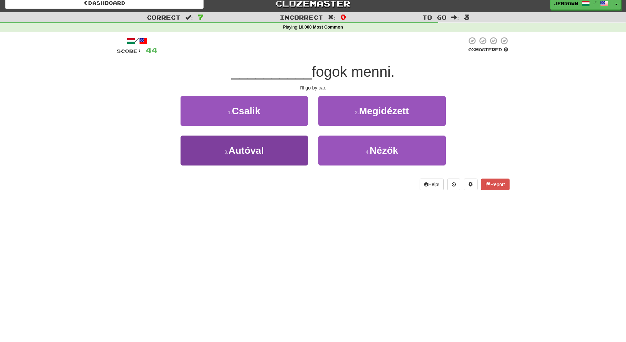
click at [291, 143] on button "3 . Autóval" at bounding box center [243, 151] width 127 height 30
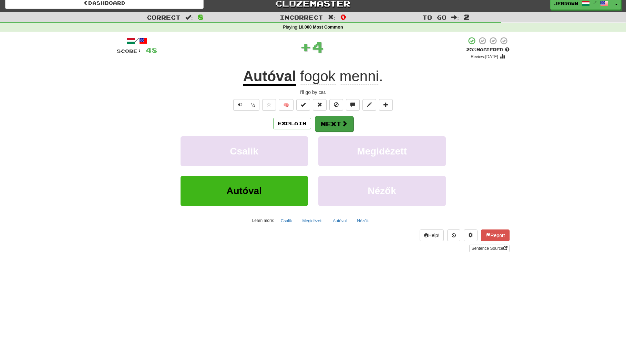
click at [333, 123] on button "Next" at bounding box center [334, 124] width 39 height 16
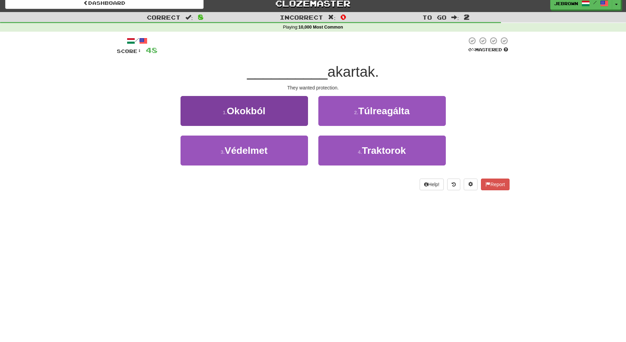
click at [275, 149] on button "3 . Védelmet" at bounding box center [243, 151] width 127 height 30
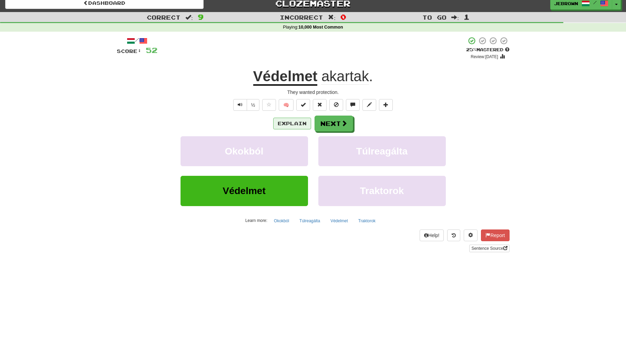
click at [290, 122] on button "Explain" at bounding box center [292, 124] width 38 height 12
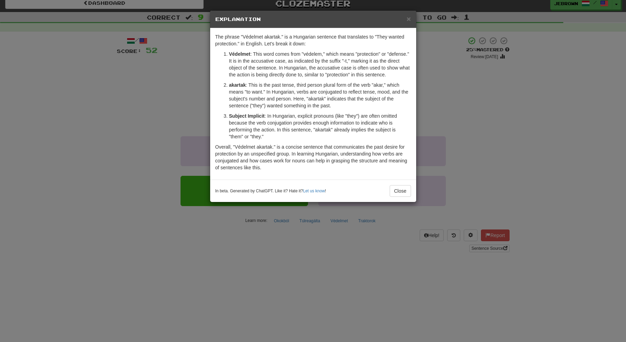
click at [407, 18] on span "×" at bounding box center [408, 19] width 4 height 8
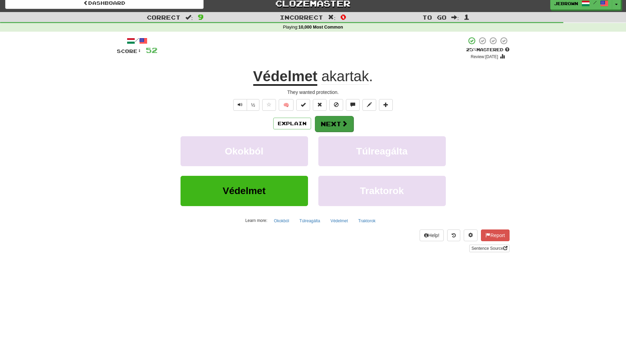
click at [334, 123] on button "Next" at bounding box center [334, 124] width 39 height 16
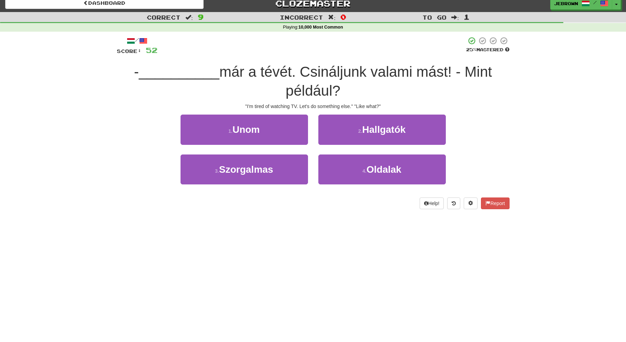
click at [269, 134] on button "1 . Unom" at bounding box center [243, 130] width 127 height 30
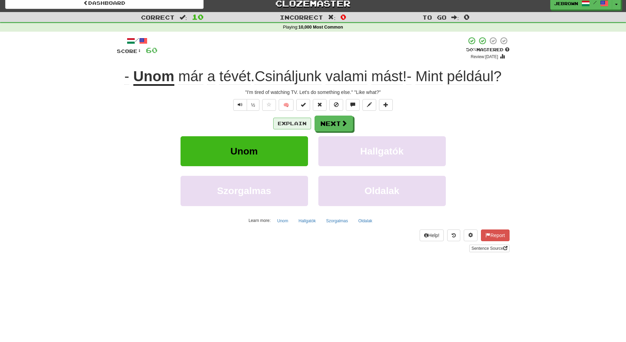
click at [294, 122] on button "Explain" at bounding box center [292, 124] width 38 height 12
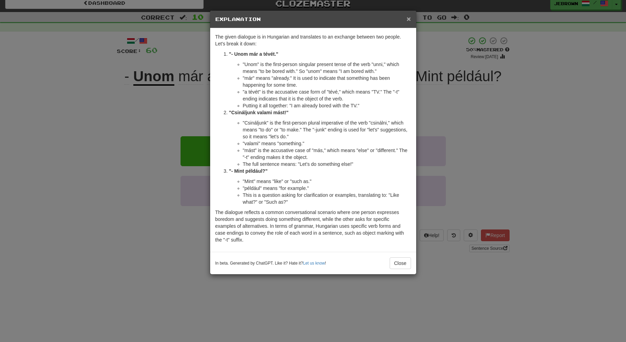
click at [408, 18] on span "×" at bounding box center [408, 19] width 4 height 8
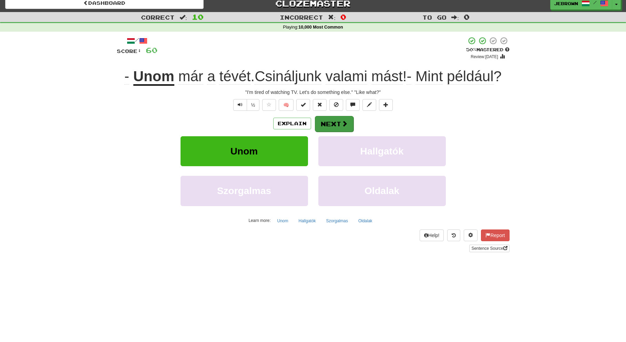
click at [334, 123] on button "Next" at bounding box center [334, 124] width 39 height 16
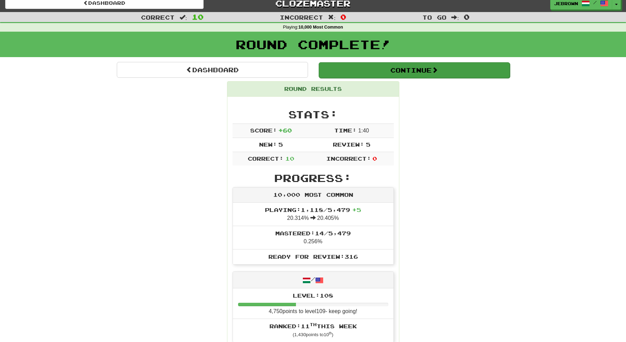
click at [336, 69] on button "Continue" at bounding box center [413, 70] width 191 height 16
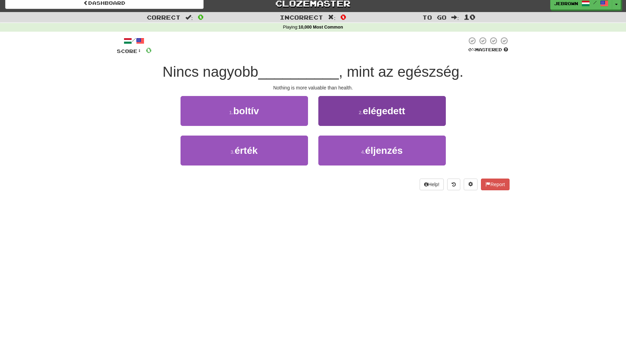
click at [357, 148] on button "4 . éljenzés" at bounding box center [381, 151] width 127 height 30
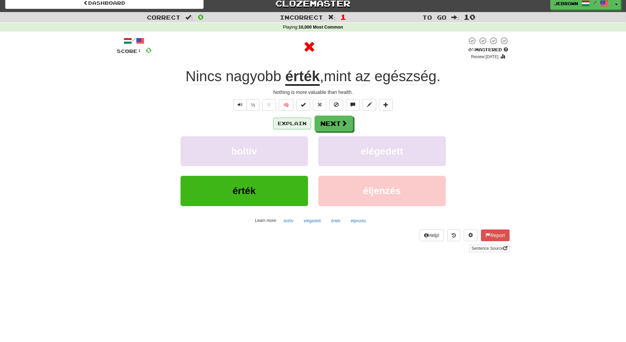
click at [287, 123] on button "Explain" at bounding box center [292, 124] width 38 height 12
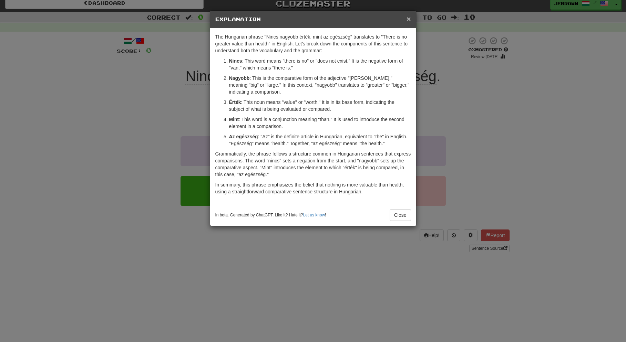
click at [408, 18] on span "×" at bounding box center [408, 19] width 4 height 8
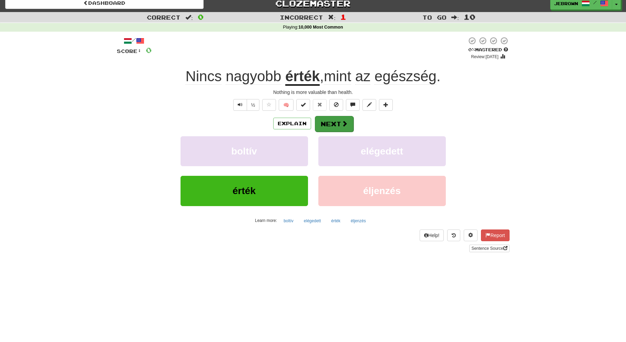
click at [332, 124] on button "Next" at bounding box center [334, 124] width 39 height 16
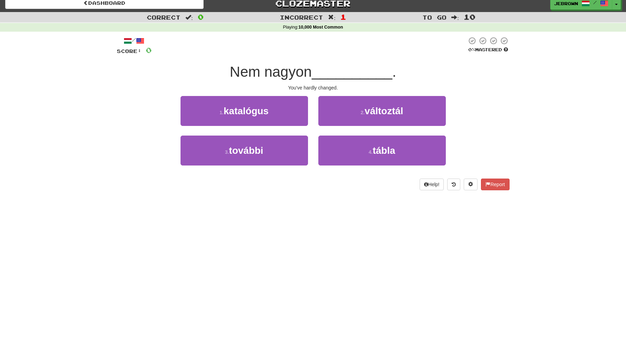
click at [369, 112] on span "változtál" at bounding box center [383, 111] width 39 height 11
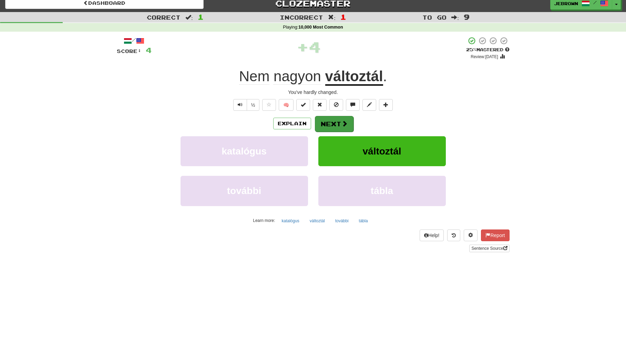
click at [329, 121] on button "Next" at bounding box center [334, 124] width 39 height 16
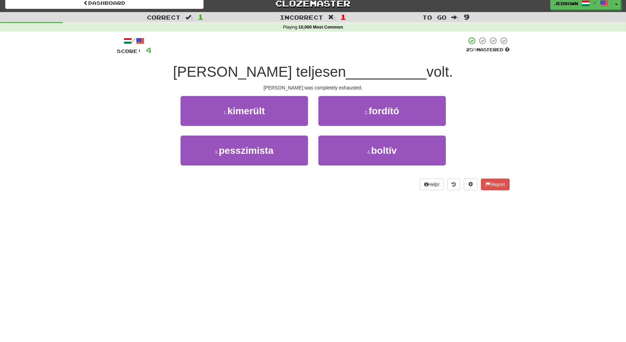
click at [361, 108] on button "2 . fordító" at bounding box center [381, 111] width 127 height 30
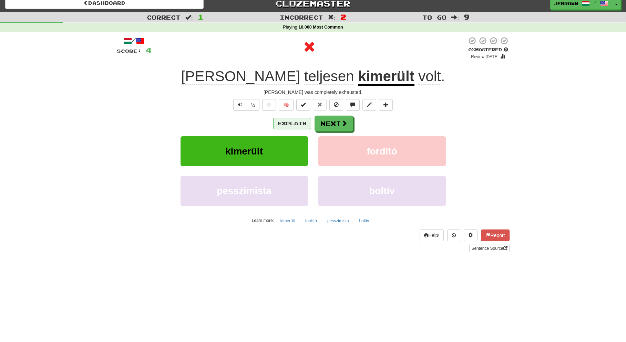
click at [293, 120] on button "Explain" at bounding box center [292, 124] width 38 height 12
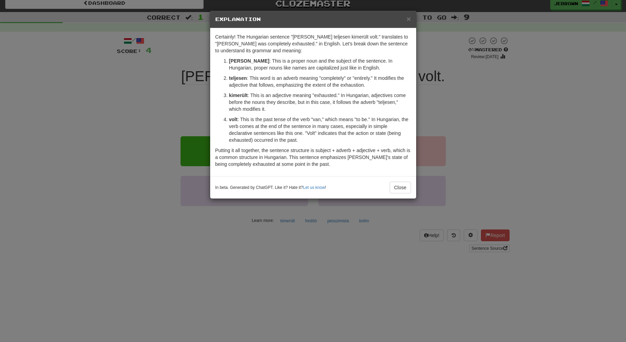
click at [410, 17] on span "×" at bounding box center [408, 19] width 4 height 8
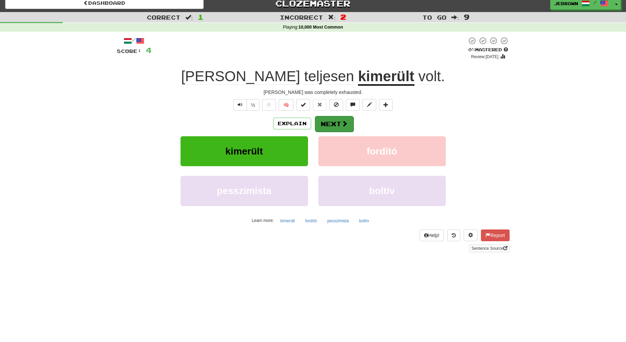
click at [333, 121] on button "Next" at bounding box center [334, 124] width 39 height 16
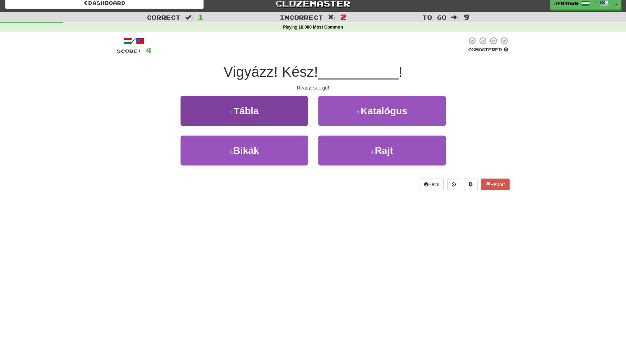
click at [287, 144] on button "3 . Bikák" at bounding box center [243, 151] width 127 height 30
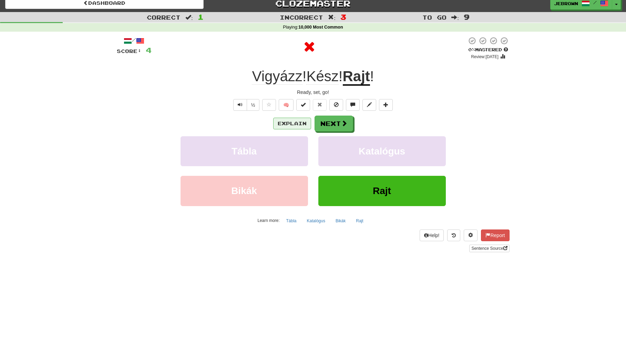
click at [294, 124] on button "Explain" at bounding box center [292, 124] width 38 height 12
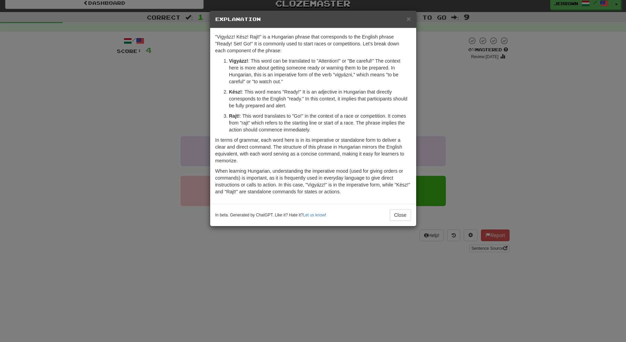
click at [408, 19] on span "×" at bounding box center [408, 19] width 4 height 8
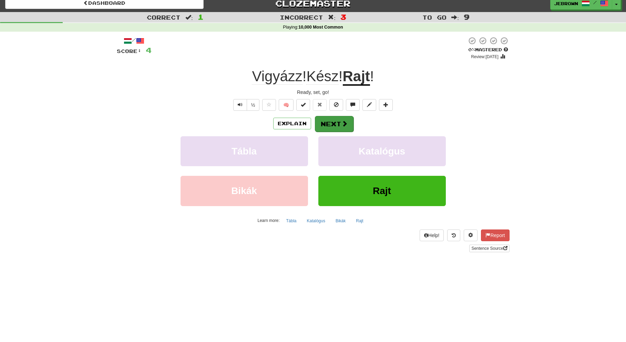
click at [334, 122] on button "Next" at bounding box center [334, 124] width 39 height 16
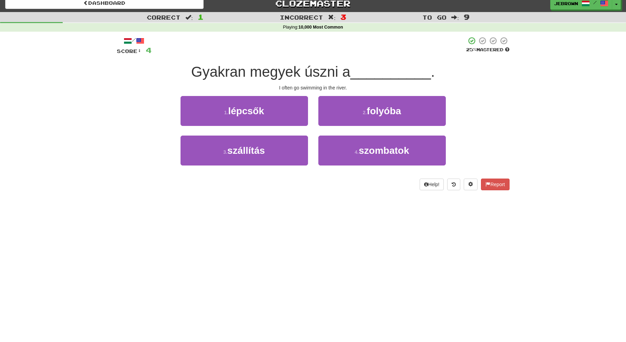
click at [371, 112] on span "folyóba" at bounding box center [384, 111] width 34 height 11
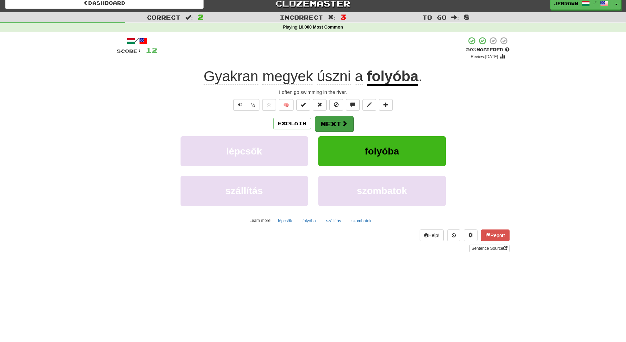
click at [333, 125] on button "Next" at bounding box center [334, 124] width 39 height 16
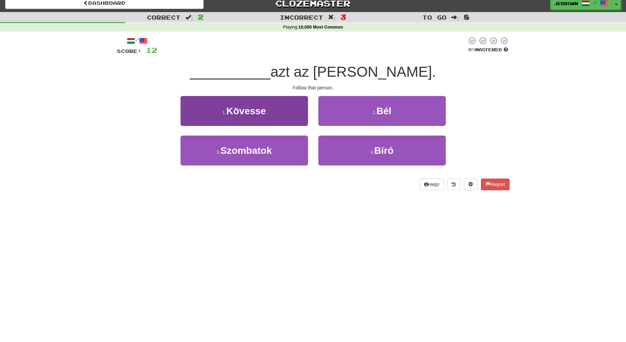
click at [272, 110] on button "1 . Kövesse" at bounding box center [243, 111] width 127 height 30
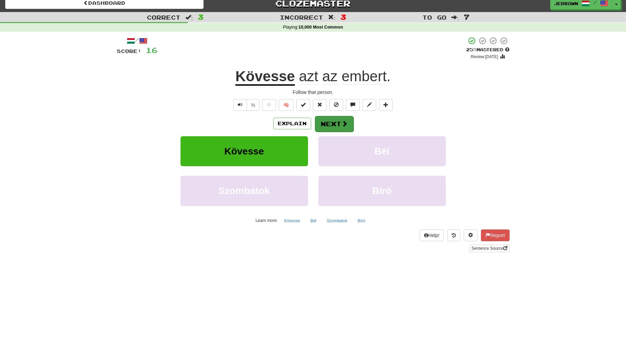
click at [335, 123] on button "Next" at bounding box center [334, 124] width 39 height 16
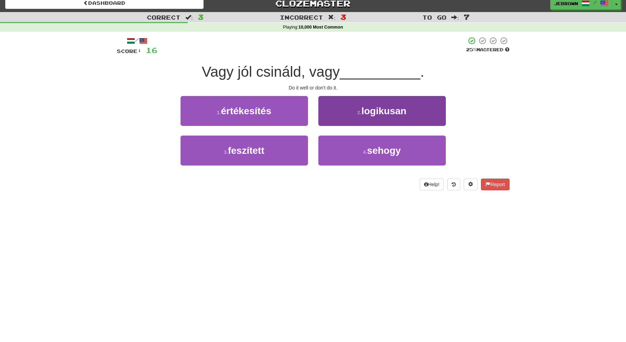
click at [387, 151] on span "sehogy" at bounding box center [384, 150] width 34 height 11
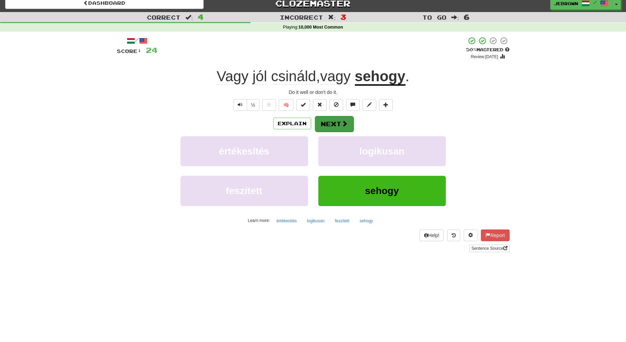
click at [337, 124] on button "Next" at bounding box center [334, 124] width 39 height 16
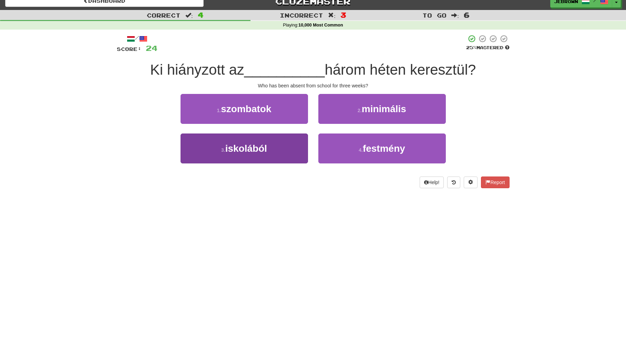
scroll to position [8, 0]
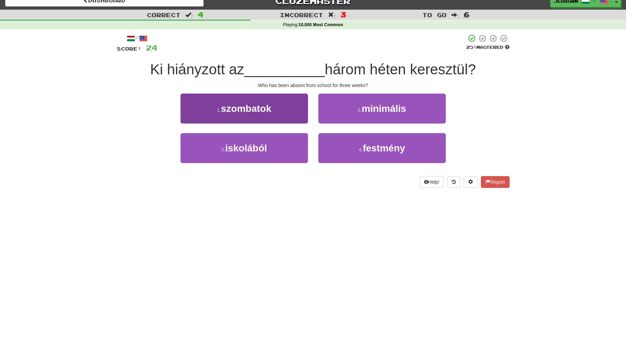
click at [260, 151] on span "iskolából" at bounding box center [246, 148] width 42 height 11
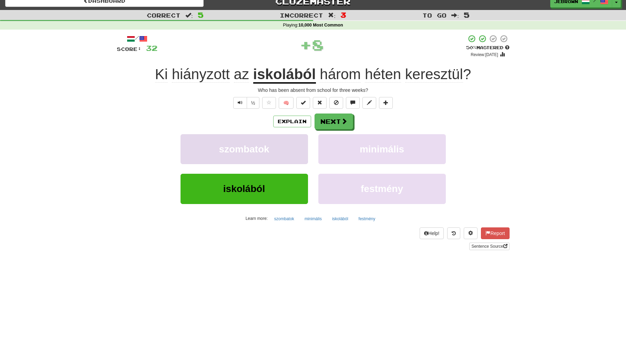
scroll to position [8, 0]
click at [334, 122] on button "Next" at bounding box center [334, 122] width 39 height 16
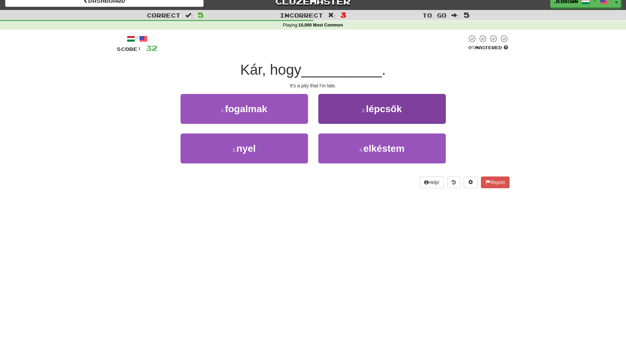
click at [349, 149] on button "4 . elkéstem" at bounding box center [381, 149] width 127 height 30
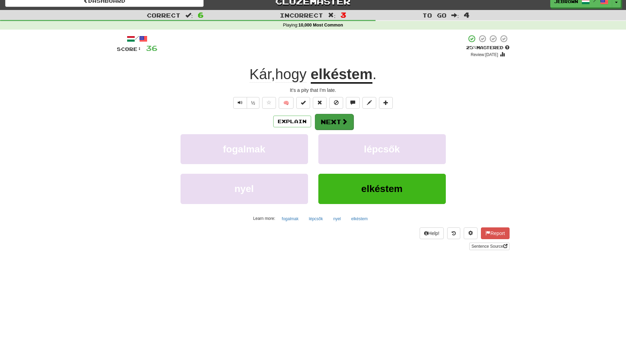
click at [338, 122] on button "Next" at bounding box center [334, 122] width 39 height 16
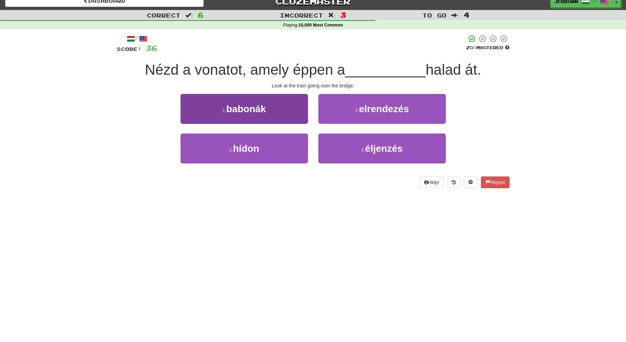
click at [274, 149] on button "3 . hídon" at bounding box center [243, 149] width 127 height 30
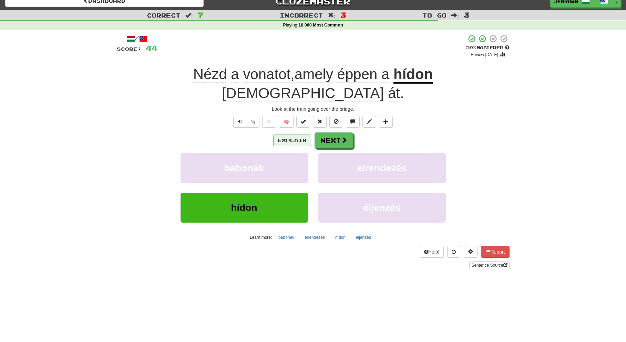
click at [295, 135] on button "Explain" at bounding box center [292, 141] width 38 height 12
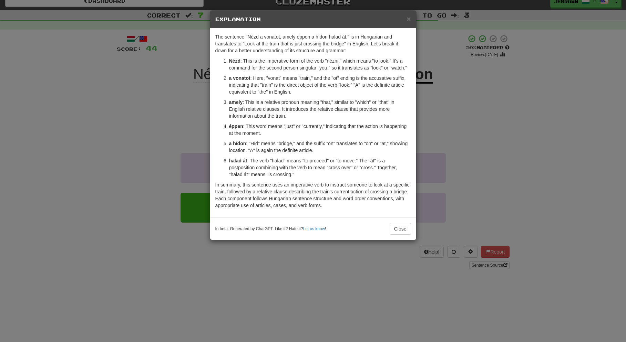
click at [406, 17] on h5 "Explanation" at bounding box center [313, 19] width 196 height 7
click at [409, 20] on span "×" at bounding box center [408, 19] width 4 height 8
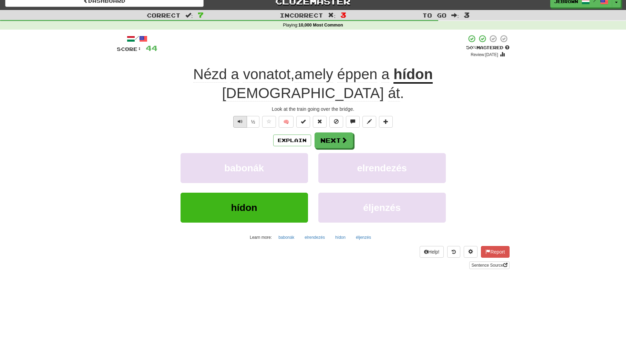
click at [240, 119] on span "Text-to-speech controls" at bounding box center [240, 121] width 5 height 5
click at [348, 133] on button "Next" at bounding box center [334, 141] width 39 height 16
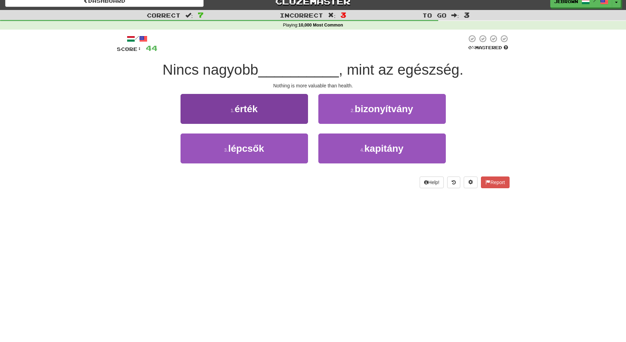
click at [261, 112] on button "1 . érték" at bounding box center [243, 109] width 127 height 30
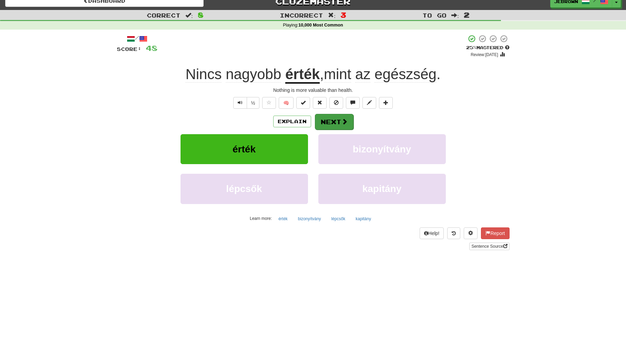
click at [337, 120] on button "Next" at bounding box center [334, 122] width 39 height 16
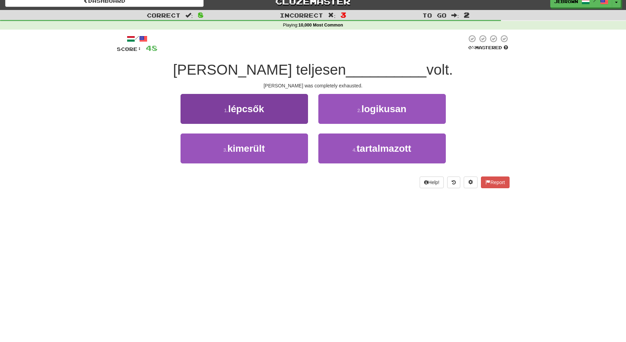
click at [267, 148] on button "3 . kimerült" at bounding box center [243, 149] width 127 height 30
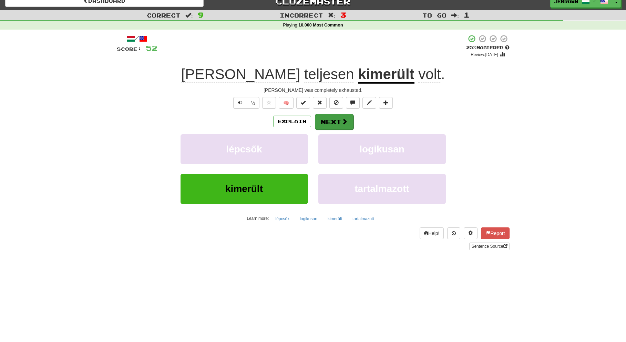
click at [332, 120] on button "Next" at bounding box center [334, 122] width 39 height 16
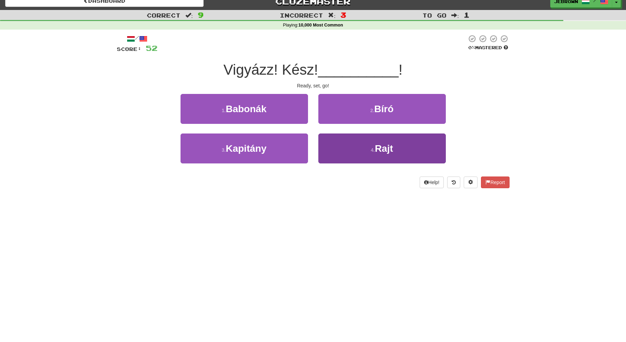
click at [370, 150] on small "4 ." at bounding box center [372, 150] width 4 height 6
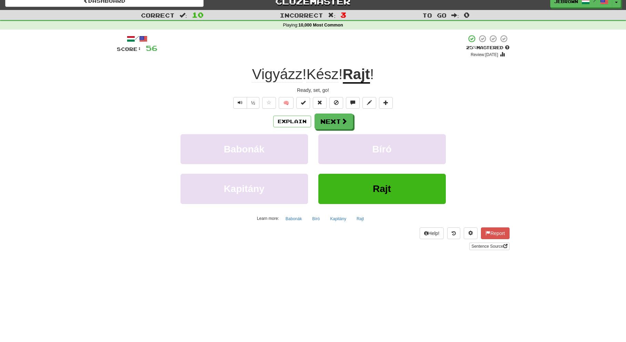
click at [331, 124] on button "Next" at bounding box center [333, 122] width 39 height 16
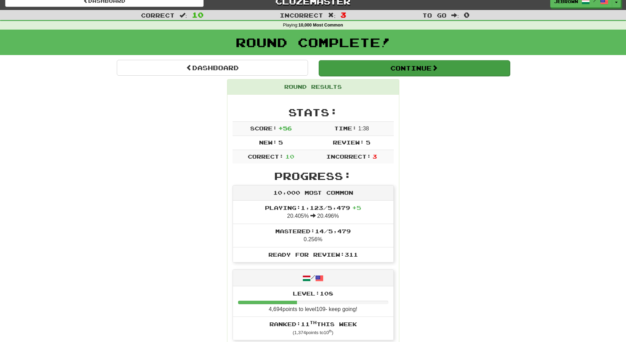
click at [344, 67] on button "Continue" at bounding box center [413, 68] width 191 height 16
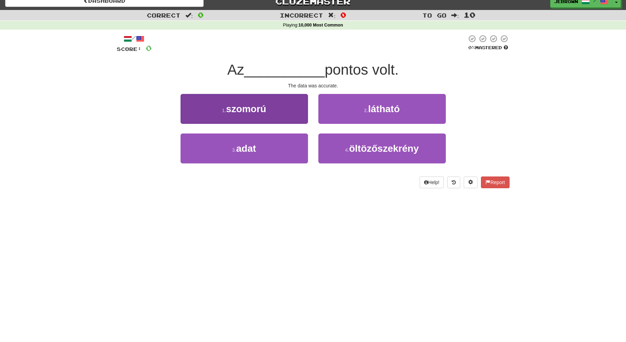
click at [274, 145] on button "3 . adat" at bounding box center [243, 149] width 127 height 30
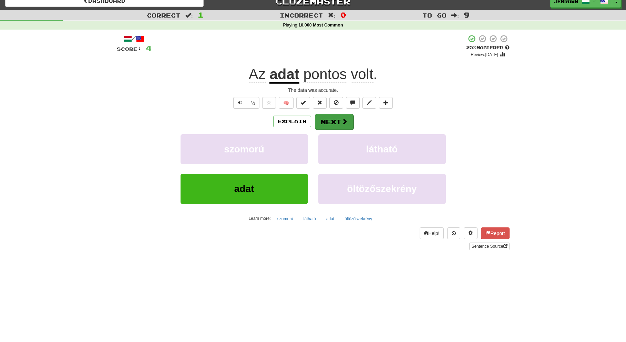
click at [335, 121] on button "Next" at bounding box center [334, 122] width 39 height 16
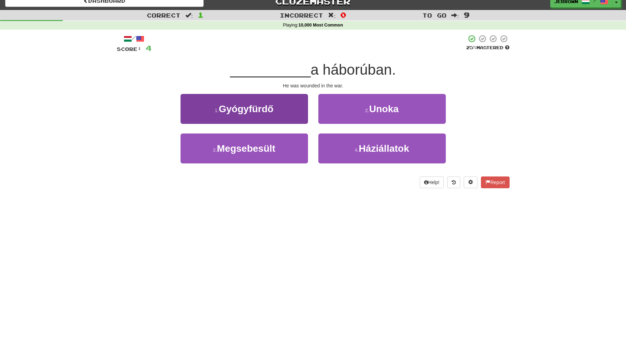
click at [271, 151] on span "Megsebesült" at bounding box center [246, 148] width 59 height 11
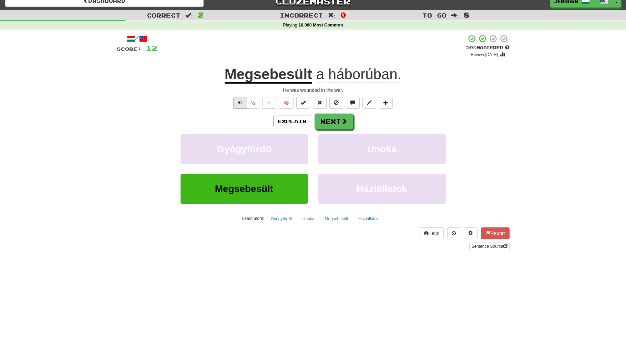
click at [238, 101] on span "Text-to-speech controls" at bounding box center [240, 102] width 5 height 5
click at [335, 121] on button "Next" at bounding box center [334, 122] width 39 height 16
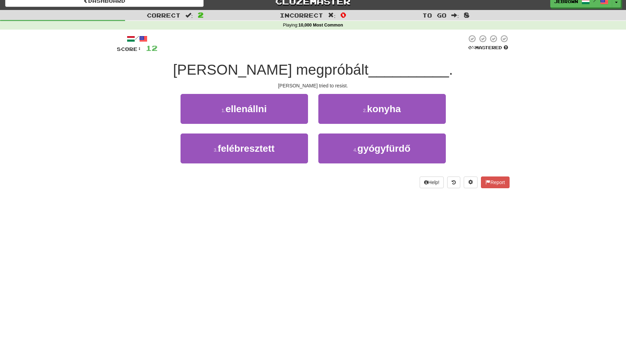
click at [272, 111] on button "1 . ellenállni" at bounding box center [243, 109] width 127 height 30
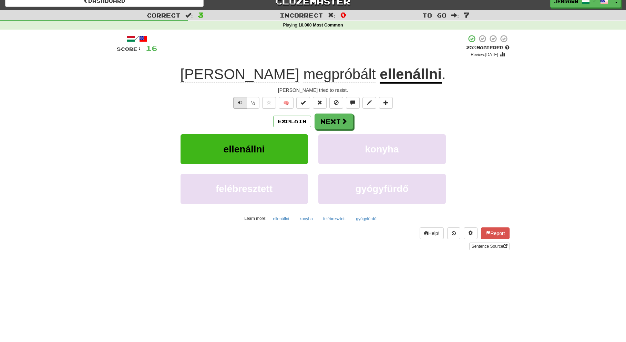
click at [241, 100] on span "Text-to-speech controls" at bounding box center [240, 102] width 5 height 5
click at [336, 120] on button "Next" at bounding box center [334, 122] width 39 height 16
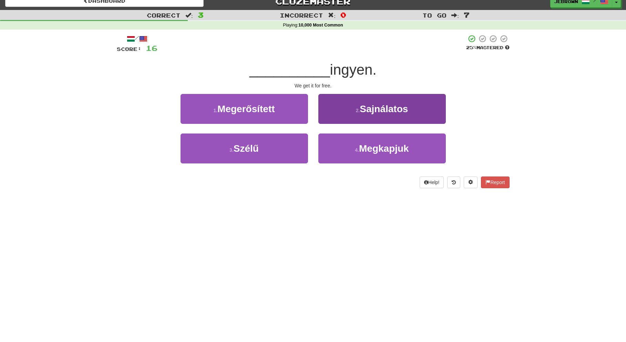
click at [377, 146] on span "Megkapjuk" at bounding box center [384, 148] width 50 height 11
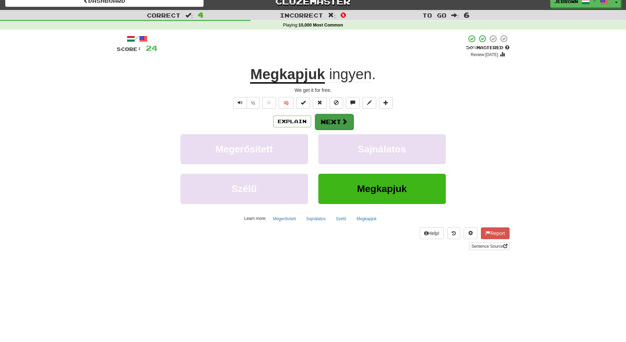
click at [337, 119] on button "Next" at bounding box center [334, 122] width 39 height 16
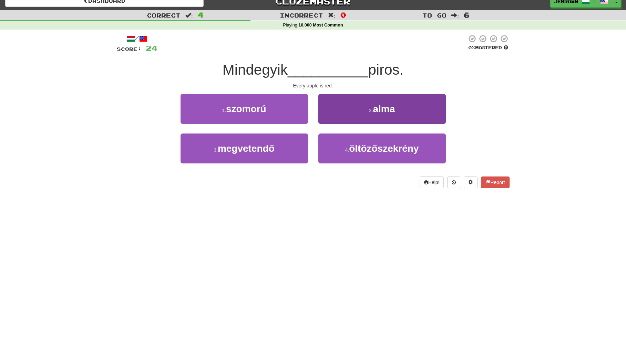
click at [364, 111] on button "2 . alma" at bounding box center [381, 109] width 127 height 30
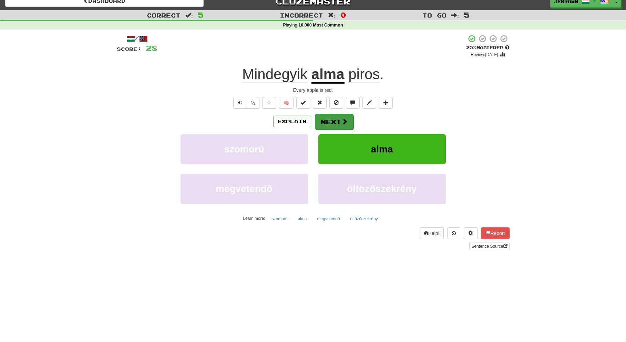
click at [334, 120] on button "Next" at bounding box center [334, 122] width 39 height 16
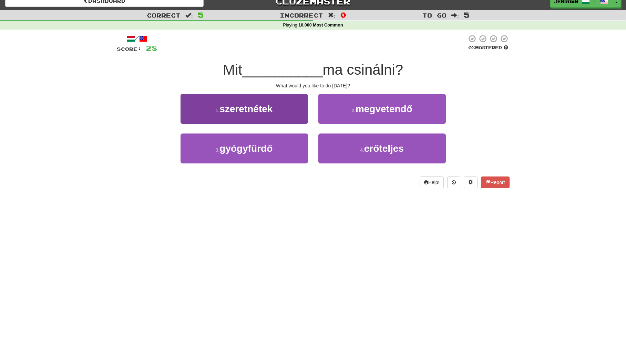
click at [267, 110] on span "szeretnétek" at bounding box center [245, 109] width 53 height 11
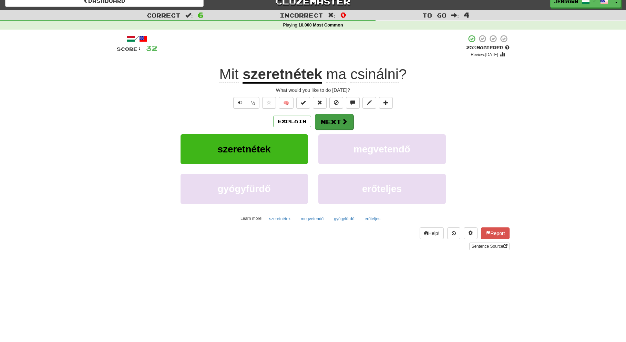
click at [337, 119] on button "Next" at bounding box center [334, 122] width 39 height 16
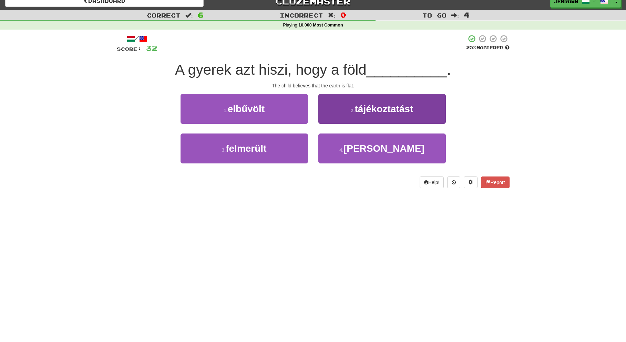
click at [388, 146] on span "lapos" at bounding box center [383, 148] width 81 height 11
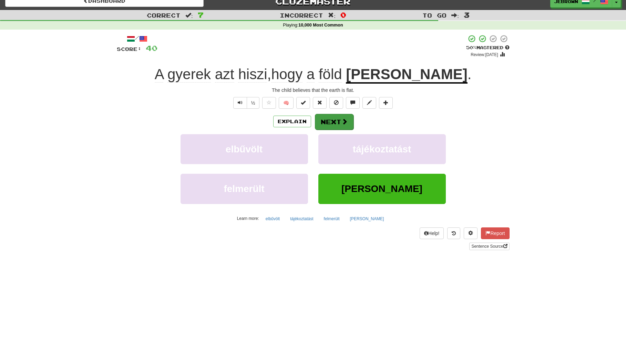
click at [341, 121] on span at bounding box center [344, 121] width 6 height 6
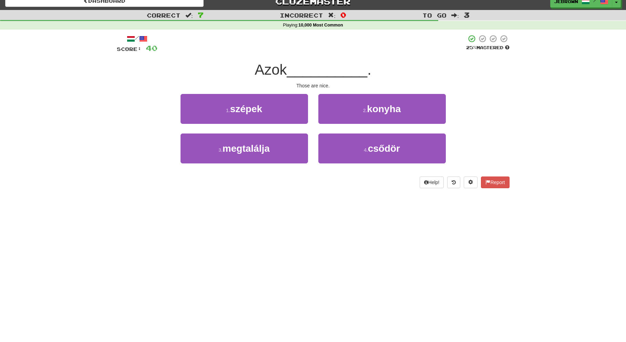
click at [270, 109] on button "1 . szépek" at bounding box center [243, 109] width 127 height 30
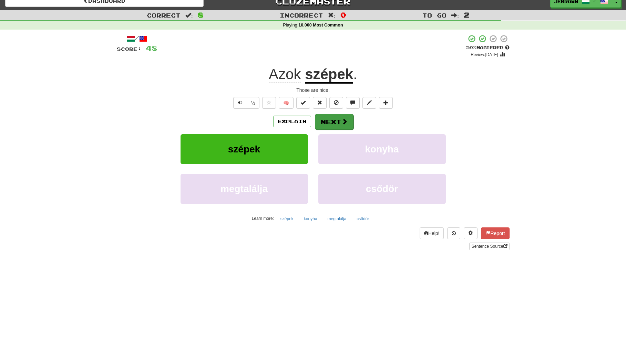
click at [335, 122] on button "Next" at bounding box center [334, 122] width 39 height 16
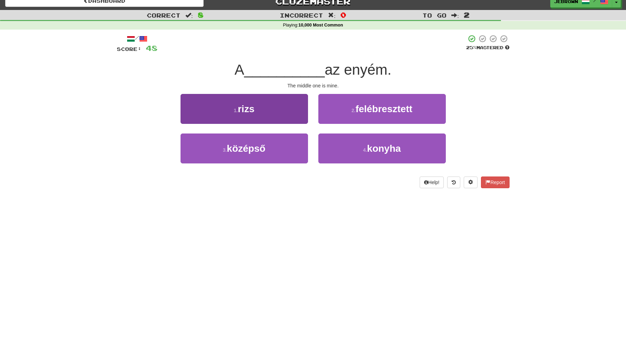
click at [274, 150] on button "3 . középső" at bounding box center [243, 149] width 127 height 30
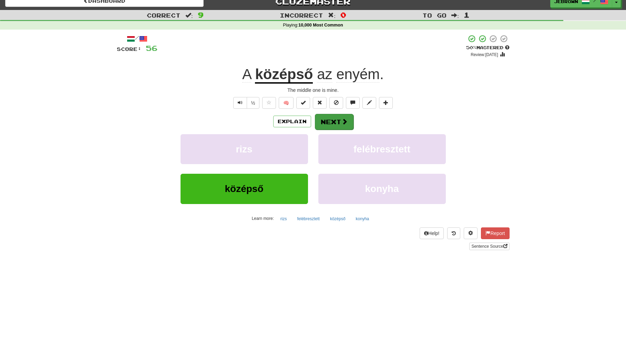
click at [333, 121] on button "Next" at bounding box center [334, 122] width 39 height 16
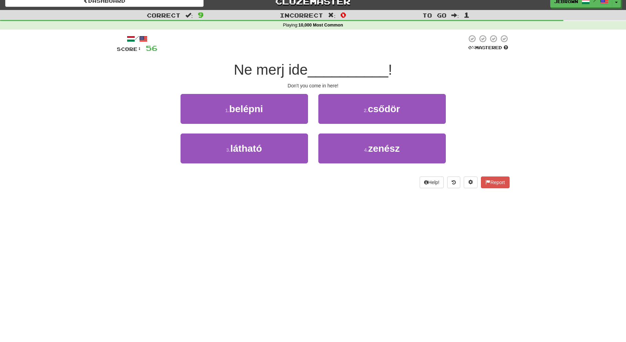
click at [274, 109] on button "1 . belépni" at bounding box center [243, 109] width 127 height 30
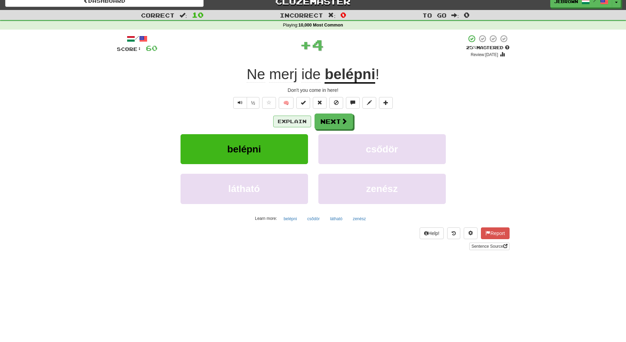
click at [295, 120] on button "Explain" at bounding box center [292, 122] width 38 height 12
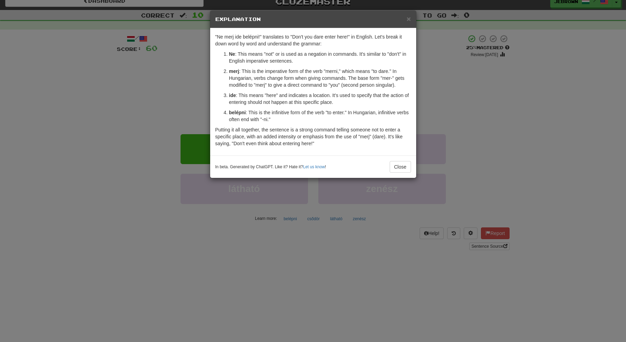
click at [408, 19] on span "×" at bounding box center [408, 19] width 4 height 8
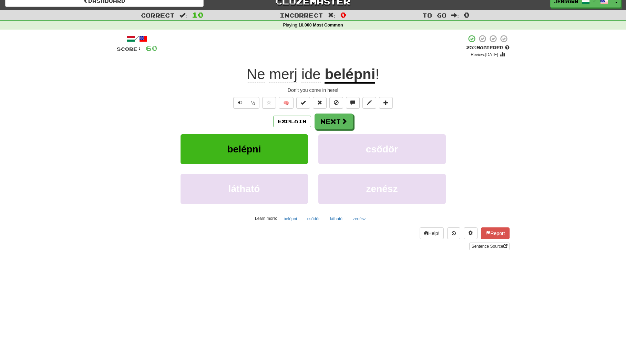
click at [333, 119] on button "Next" at bounding box center [333, 122] width 39 height 16
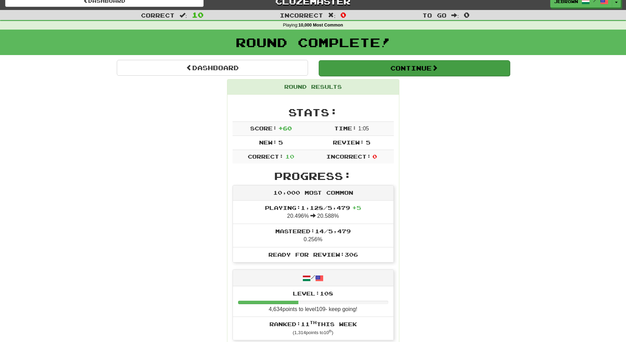
click at [343, 63] on button "Continue" at bounding box center [413, 68] width 191 height 16
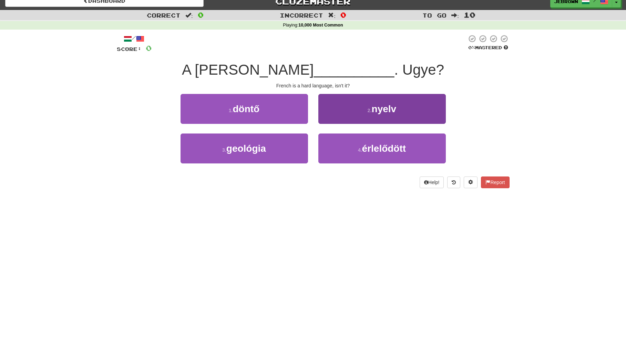
click at [372, 109] on span "nyelv" at bounding box center [383, 109] width 25 height 11
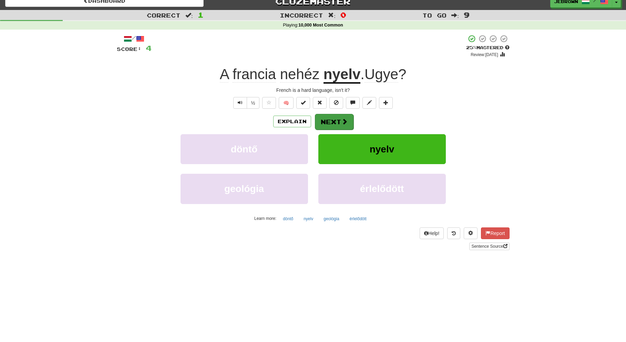
click at [333, 120] on button "Next" at bounding box center [334, 122] width 39 height 16
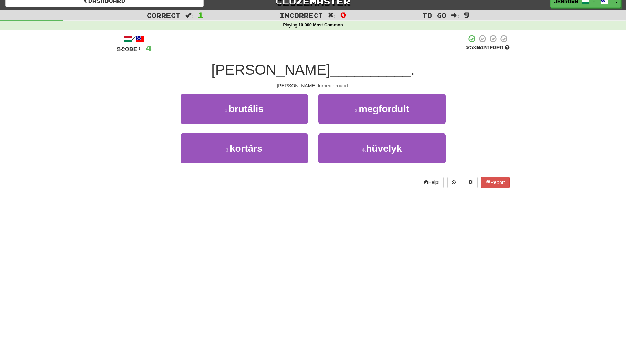
click at [363, 109] on span "megfordult" at bounding box center [383, 109] width 50 height 11
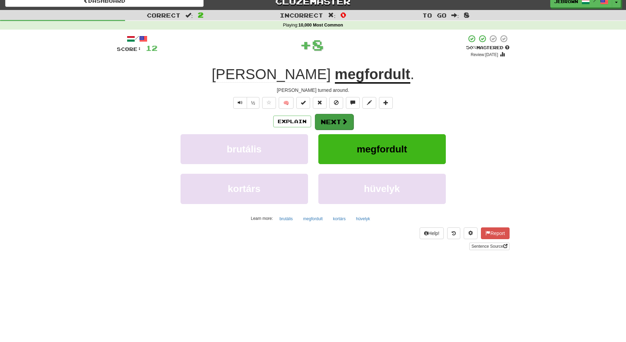
click at [332, 121] on button "Next" at bounding box center [334, 122] width 39 height 16
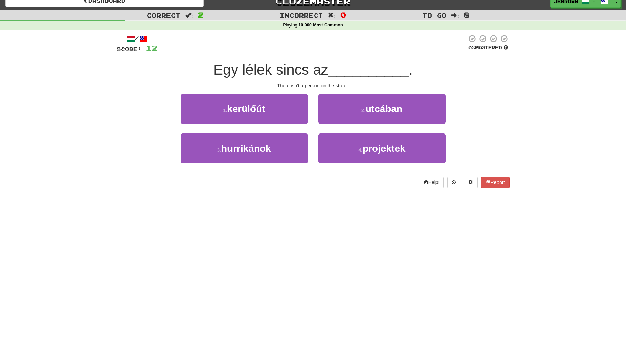
click at [371, 109] on span "utcában" at bounding box center [383, 109] width 37 height 11
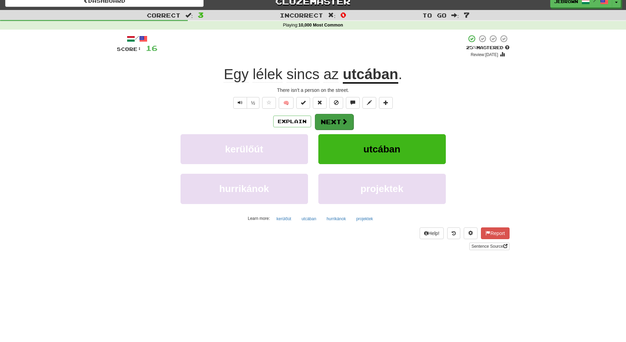
click at [334, 120] on button "Next" at bounding box center [334, 122] width 39 height 16
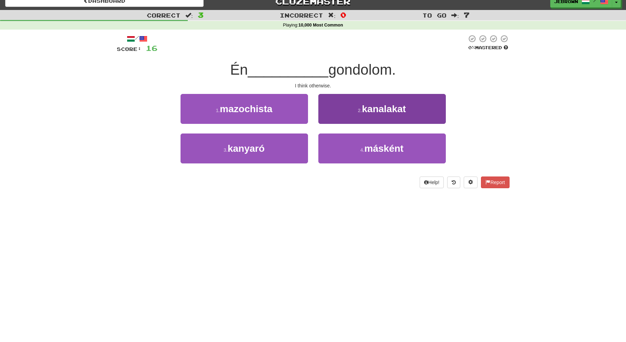
click at [367, 148] on span "másként" at bounding box center [383, 148] width 39 height 11
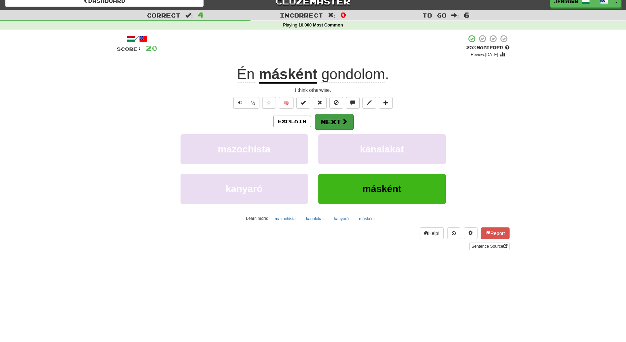
click at [334, 121] on button "Next" at bounding box center [334, 122] width 39 height 16
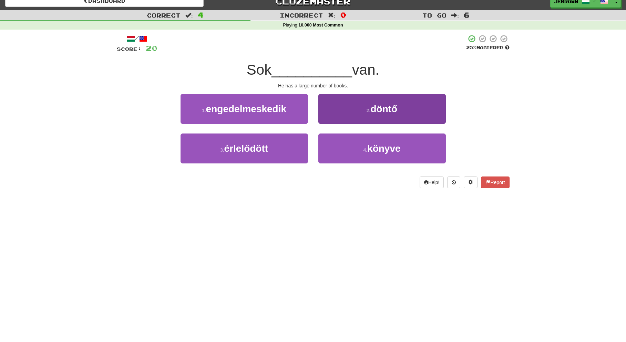
click at [355, 142] on button "4 . könyve" at bounding box center [381, 149] width 127 height 30
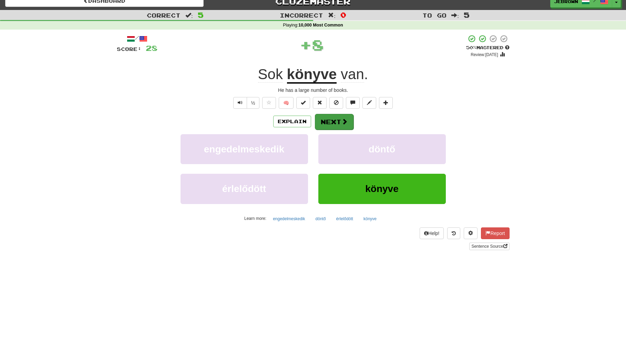
click at [333, 120] on button "Next" at bounding box center [334, 122] width 39 height 16
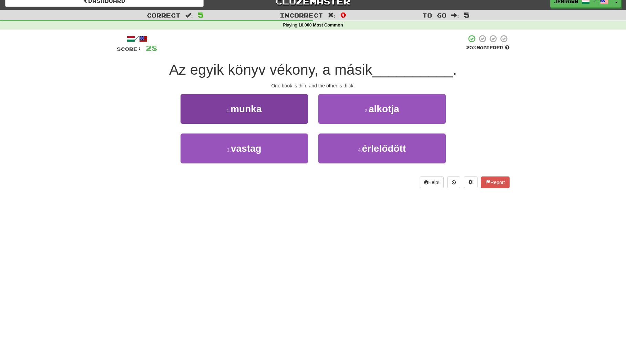
click at [262, 143] on button "3 . vastag" at bounding box center [243, 149] width 127 height 30
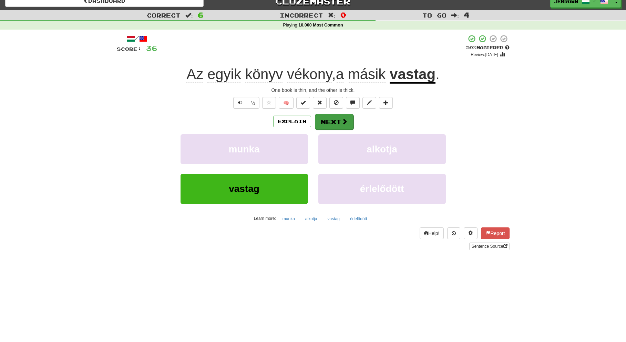
click at [342, 117] on button "Next" at bounding box center [334, 122] width 39 height 16
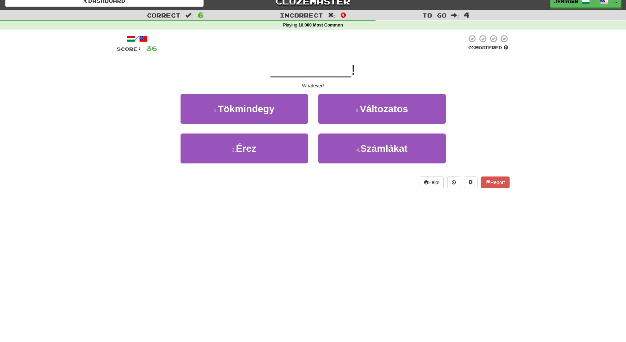
click at [293, 111] on button "1 . Tökmindegy" at bounding box center [243, 109] width 127 height 30
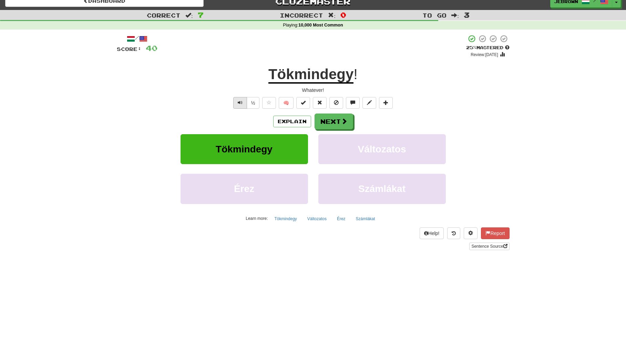
click at [240, 100] on span "Text-to-speech controls" at bounding box center [240, 102] width 5 height 5
click at [241, 101] on span "Text-to-speech controls" at bounding box center [240, 102] width 5 height 5
click at [332, 118] on button "Next" at bounding box center [334, 122] width 39 height 16
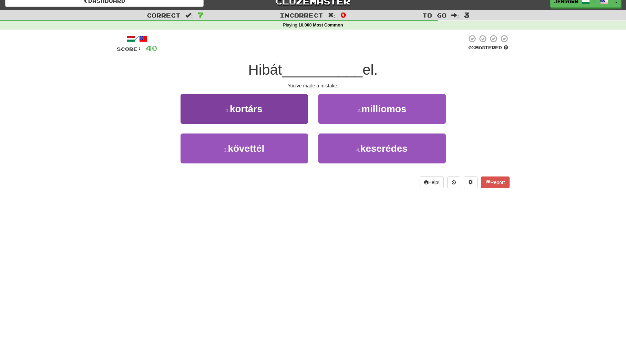
click at [271, 141] on button "3 . követtél" at bounding box center [243, 149] width 127 height 30
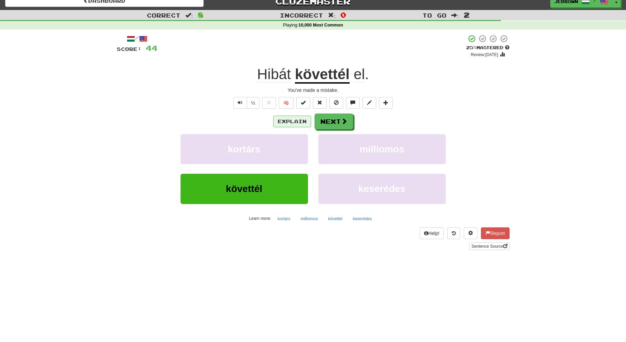
click at [293, 121] on button "Explain" at bounding box center [292, 122] width 38 height 12
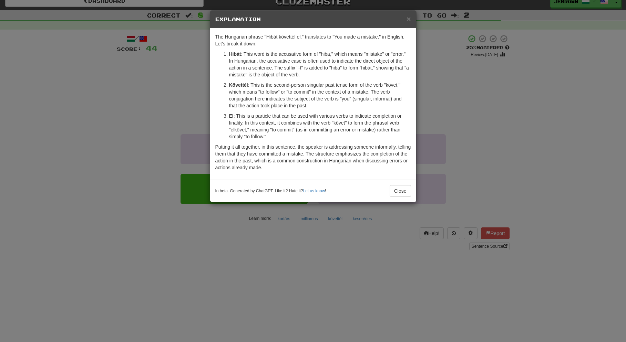
click at [409, 18] on span "×" at bounding box center [408, 19] width 4 height 8
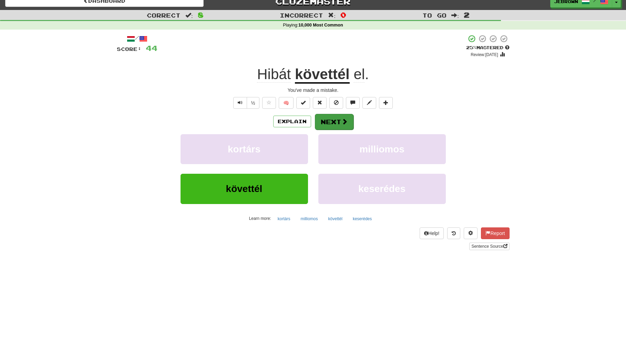
click at [331, 120] on button "Next" at bounding box center [334, 122] width 39 height 16
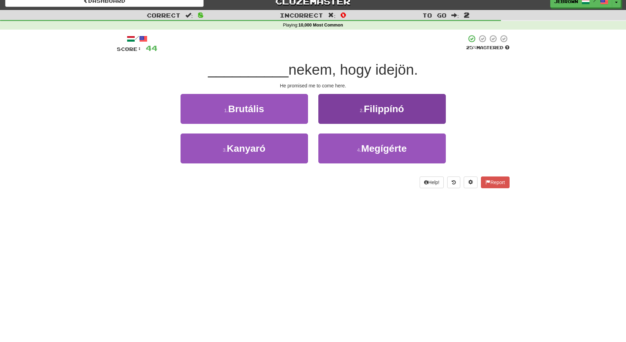
click at [358, 153] on button "4 . Megígérte" at bounding box center [381, 149] width 127 height 30
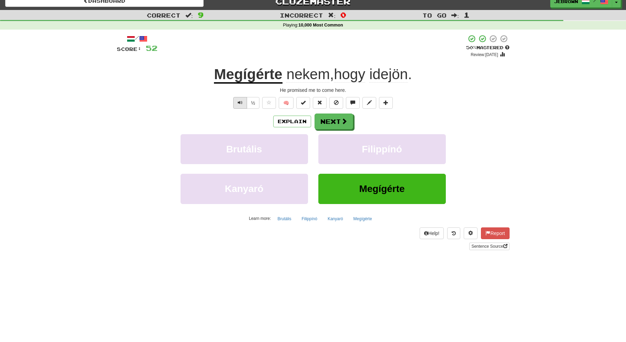
click at [240, 103] on span "Text-to-speech controls" at bounding box center [240, 102] width 5 height 5
click at [322, 120] on button "Next" at bounding box center [334, 122] width 39 height 16
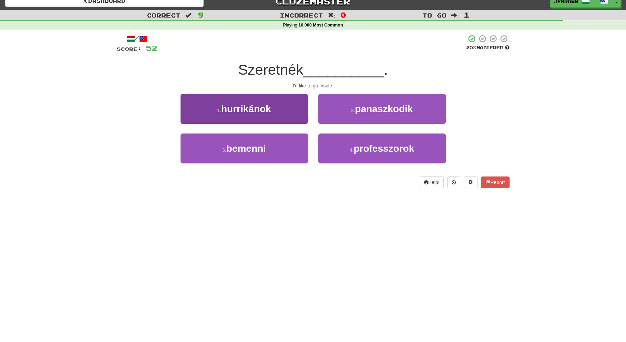
click at [279, 142] on button "3 . bemenni" at bounding box center [243, 149] width 127 height 30
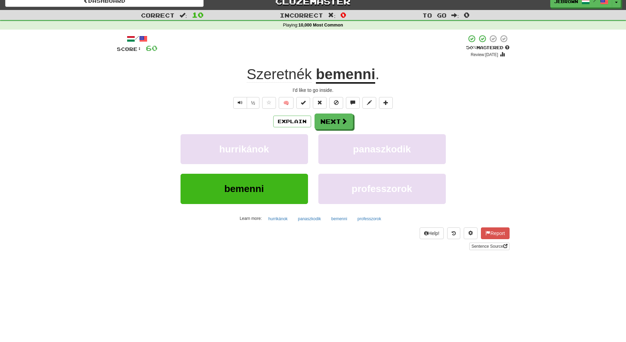
click at [329, 122] on button "Next" at bounding box center [333, 122] width 39 height 16
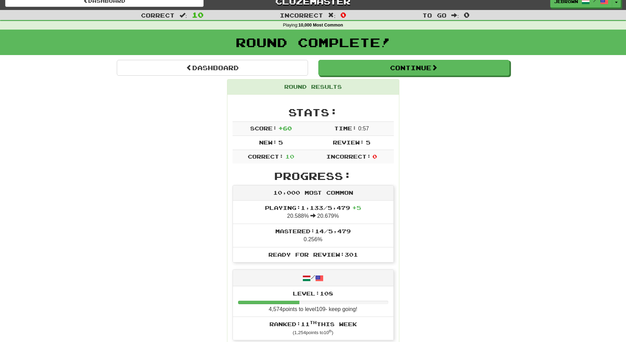
click at [334, 70] on button "Continue" at bounding box center [413, 68] width 191 height 16
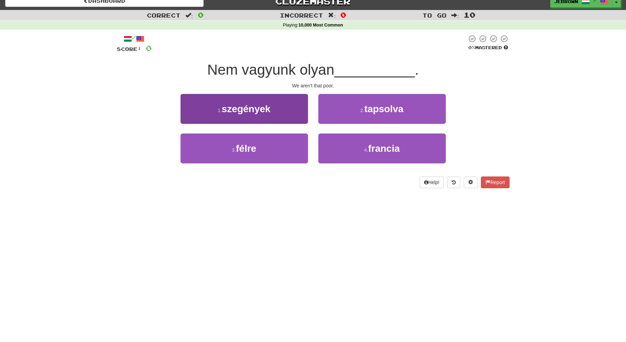
click at [284, 109] on button "1 . szegények" at bounding box center [243, 109] width 127 height 30
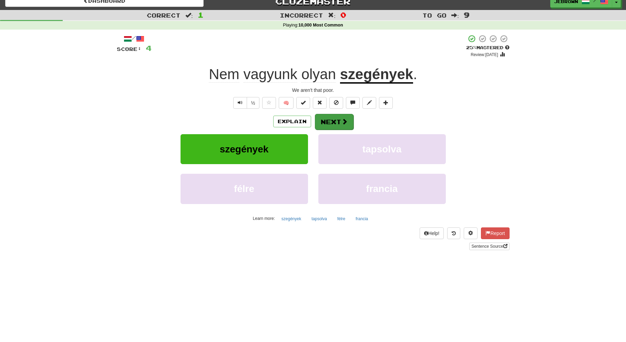
click at [334, 124] on button "Next" at bounding box center [334, 122] width 39 height 16
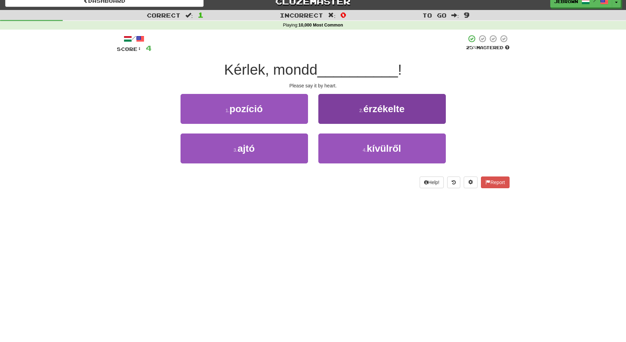
click at [357, 146] on button "4 . kívülről" at bounding box center [381, 149] width 127 height 30
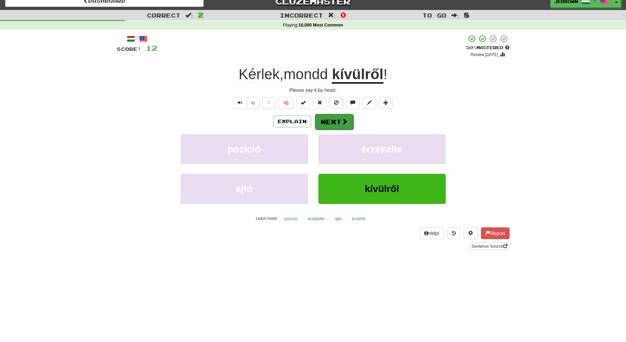
click at [343, 122] on span at bounding box center [344, 121] width 6 height 6
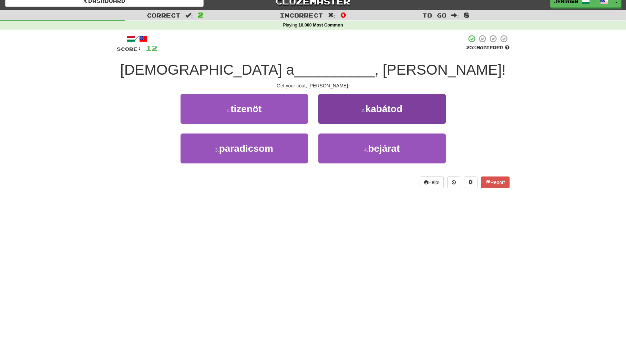
click at [350, 107] on button "2 . kabátod" at bounding box center [381, 109] width 127 height 30
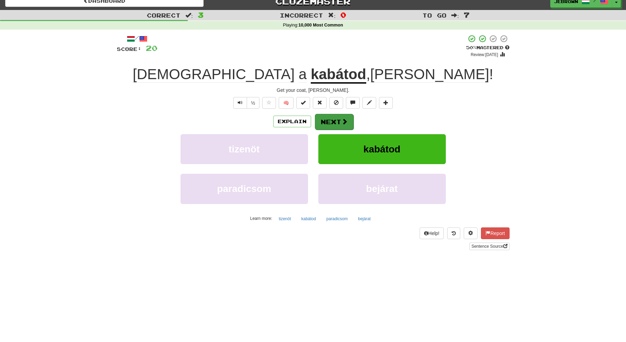
click at [337, 119] on button "Next" at bounding box center [334, 122] width 39 height 16
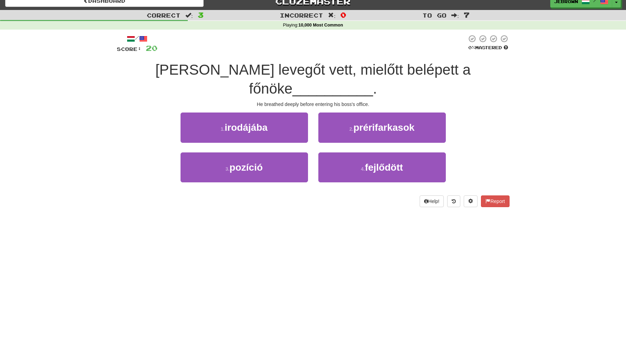
click at [273, 113] on button "1 . irodájába" at bounding box center [243, 128] width 127 height 30
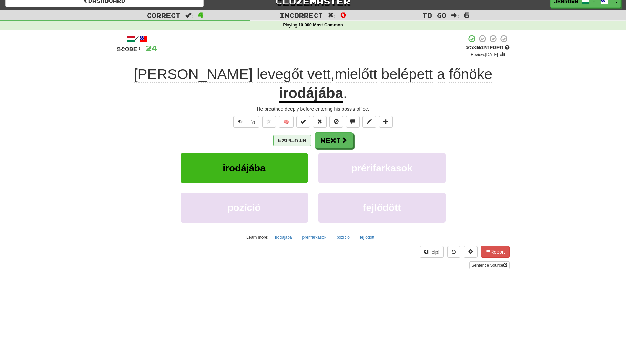
click at [293, 135] on button "Explain" at bounding box center [292, 141] width 38 height 12
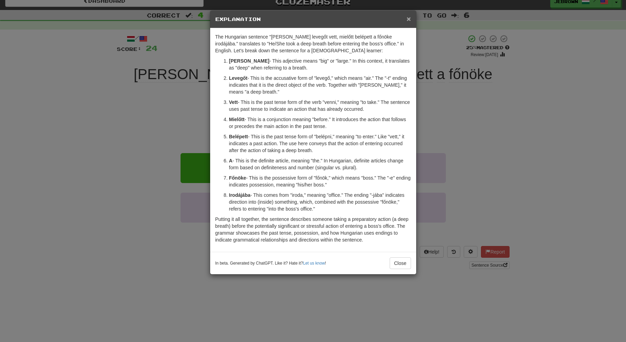
click at [408, 19] on span "×" at bounding box center [408, 19] width 4 height 8
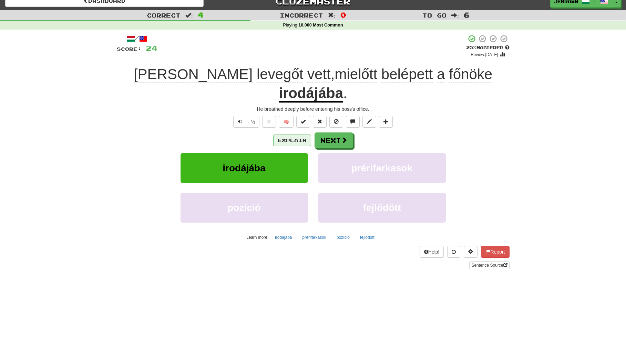
click at [287, 135] on button "Explain" at bounding box center [292, 141] width 38 height 12
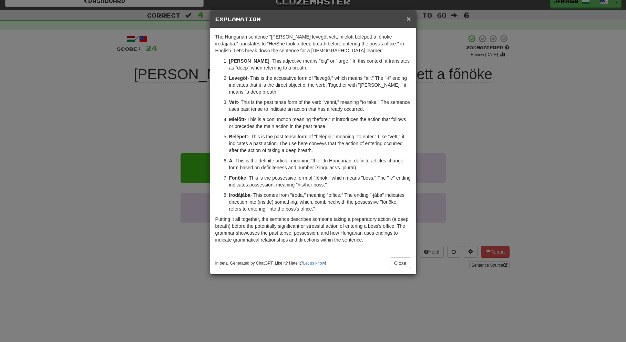
click at [408, 19] on span "×" at bounding box center [408, 19] width 4 height 8
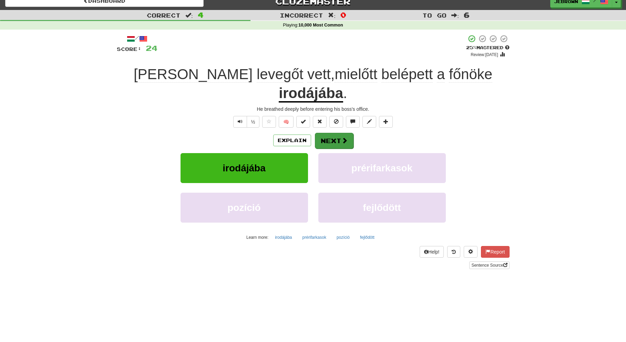
click at [331, 133] on button "Next" at bounding box center [334, 141] width 39 height 16
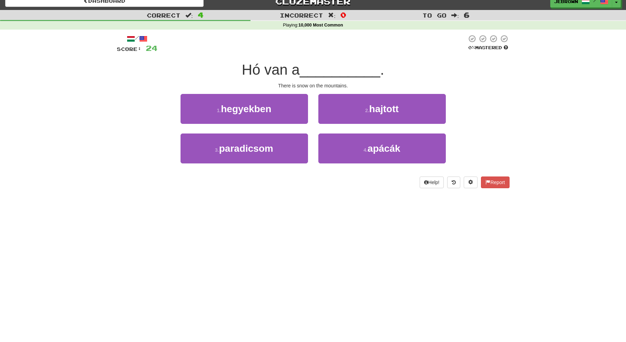
click at [274, 109] on button "1 . hegyekben" at bounding box center [243, 109] width 127 height 30
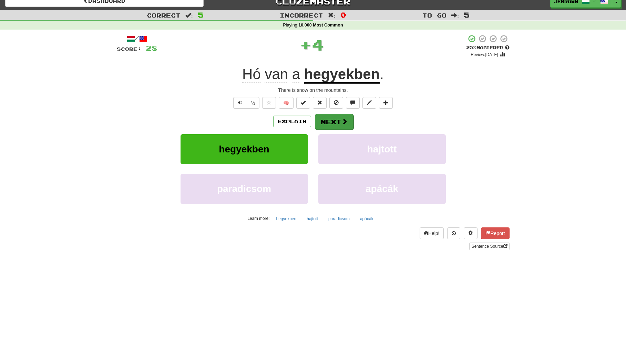
click at [335, 120] on button "Next" at bounding box center [334, 122] width 39 height 16
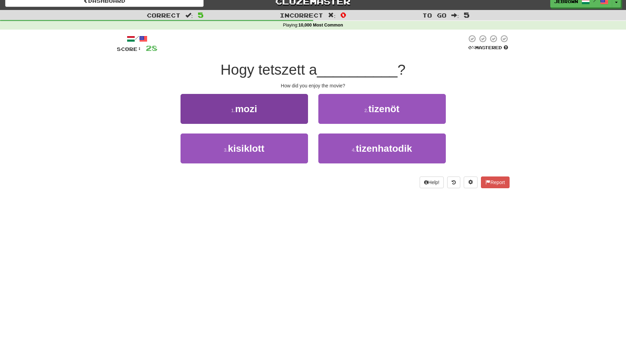
click at [276, 106] on button "1 . mozi" at bounding box center [243, 109] width 127 height 30
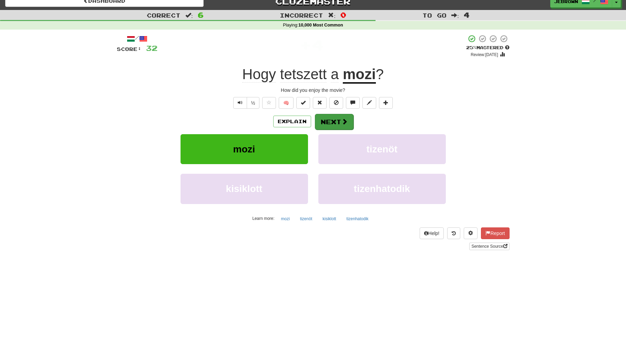
click at [328, 119] on button "Next" at bounding box center [334, 122] width 39 height 16
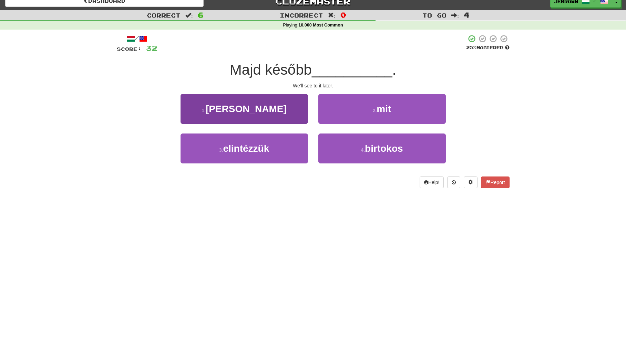
click at [256, 150] on span "elintézzük" at bounding box center [246, 148] width 46 height 11
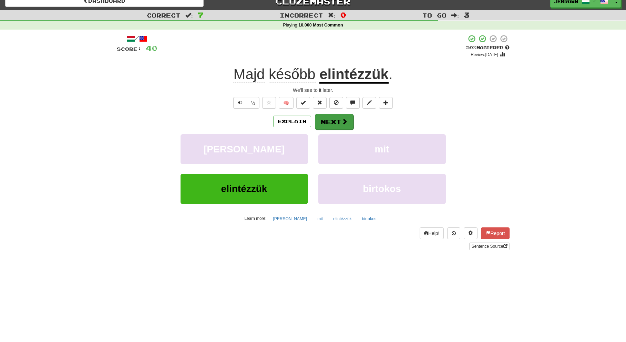
click at [333, 117] on button "Next" at bounding box center [334, 122] width 39 height 16
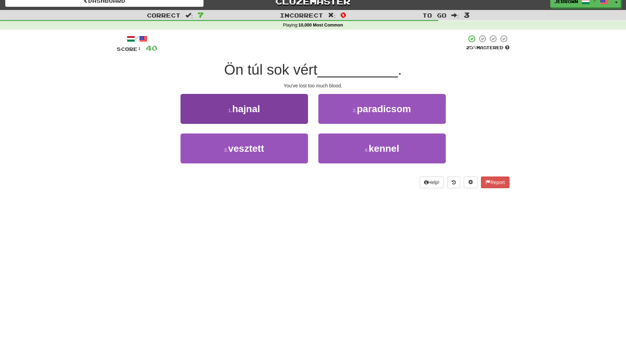
click at [249, 148] on span "vesztett" at bounding box center [246, 148] width 36 height 11
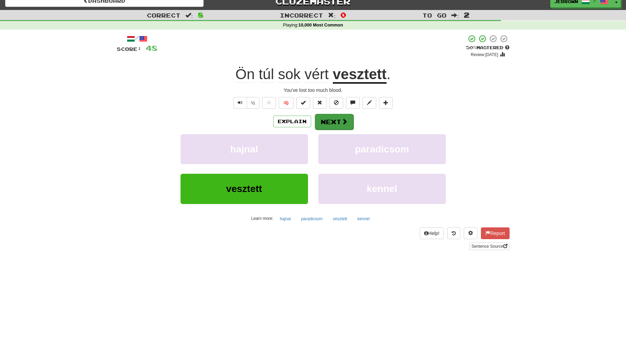
click at [340, 122] on button "Next" at bounding box center [334, 122] width 39 height 16
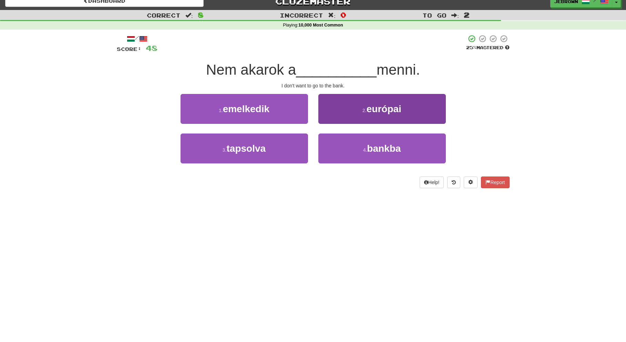
click at [375, 139] on button "4 . bankba" at bounding box center [381, 149] width 127 height 30
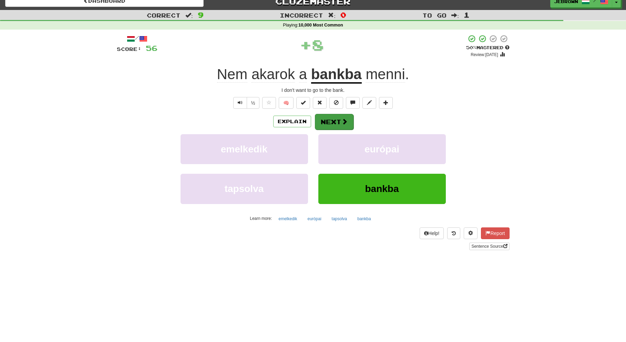
click at [334, 117] on button "Next" at bounding box center [334, 122] width 39 height 16
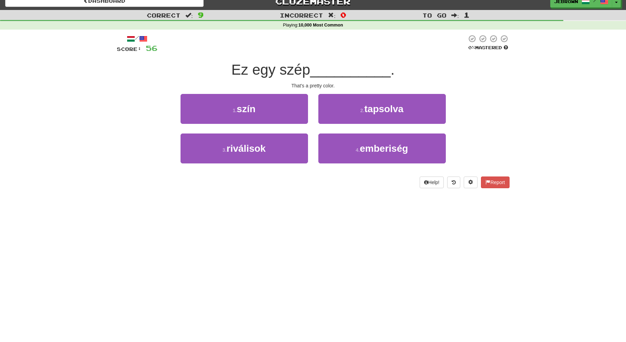
click at [265, 112] on button "1 . szín" at bounding box center [243, 109] width 127 height 30
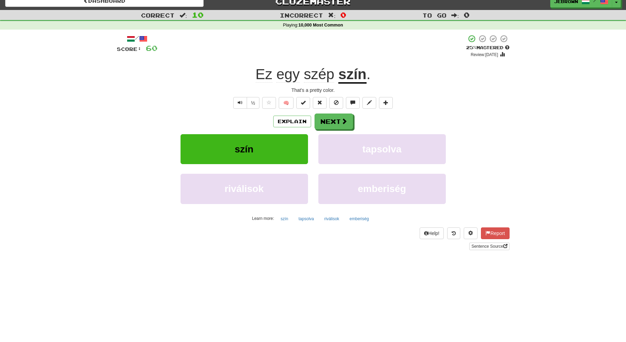
click at [334, 123] on button "Next" at bounding box center [333, 122] width 39 height 16
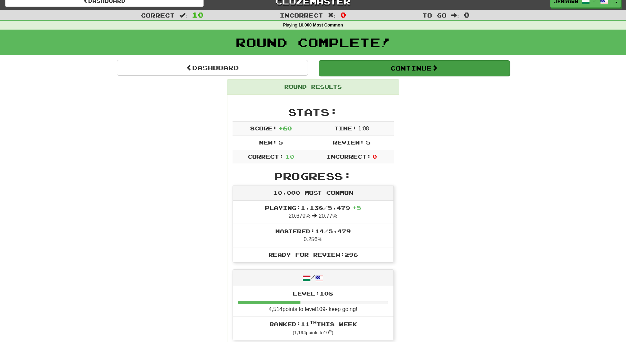
click at [338, 70] on button "Continue" at bounding box center [413, 68] width 191 height 16
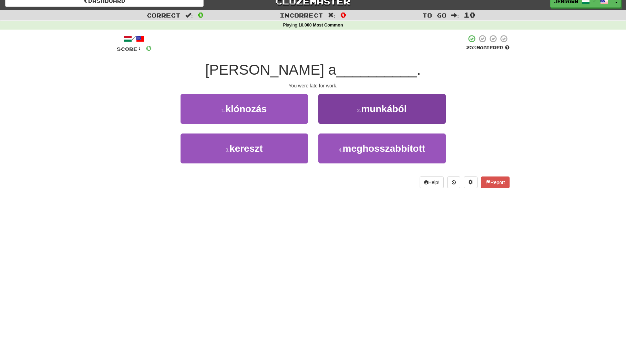
click at [365, 105] on span "munkából" at bounding box center [383, 109] width 45 height 11
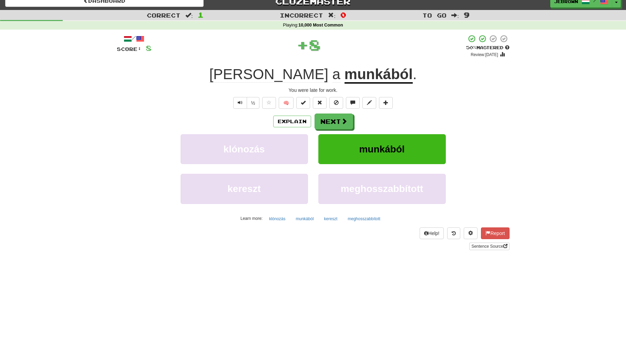
scroll to position [8, 0]
click at [330, 120] on button "Next" at bounding box center [334, 122] width 39 height 16
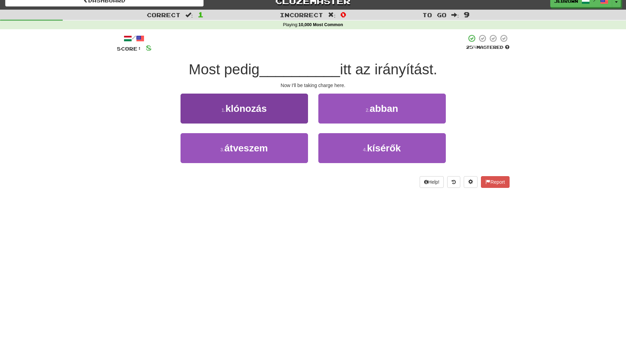
click at [266, 146] on span "átveszem" at bounding box center [245, 148] width 43 height 11
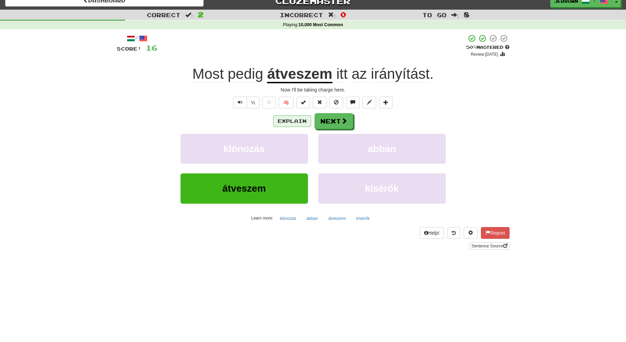
click at [293, 121] on button "Explain" at bounding box center [292, 121] width 38 height 12
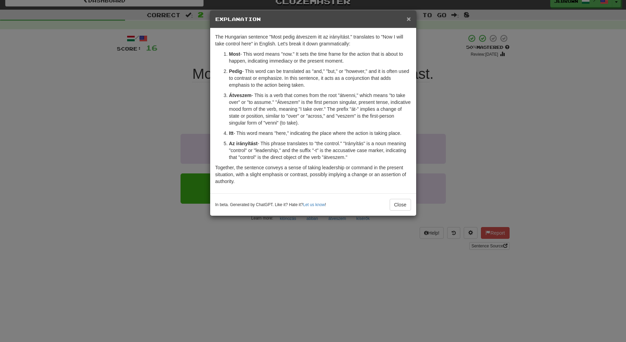
click at [408, 20] on span "×" at bounding box center [408, 19] width 4 height 8
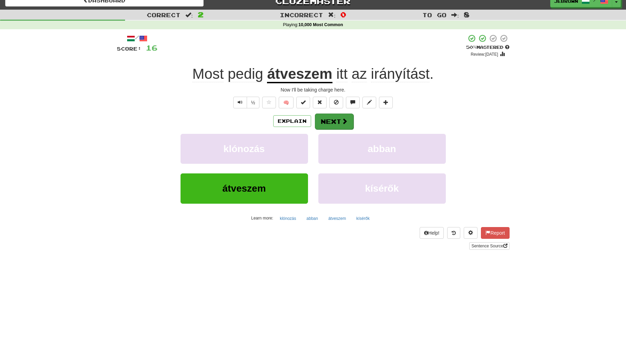
click at [332, 121] on button "Next" at bounding box center [334, 122] width 39 height 16
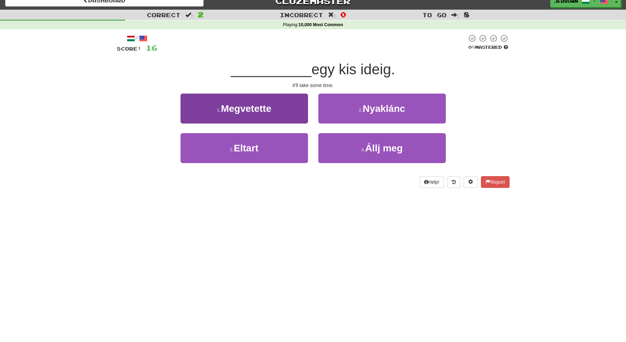
click at [265, 148] on button "3 . Eltart" at bounding box center [243, 148] width 127 height 30
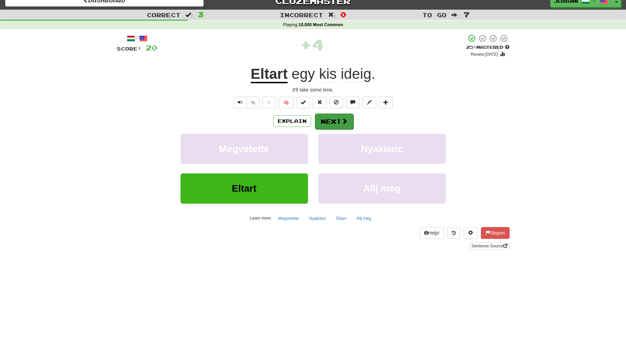
click at [338, 122] on button "Next" at bounding box center [334, 122] width 39 height 16
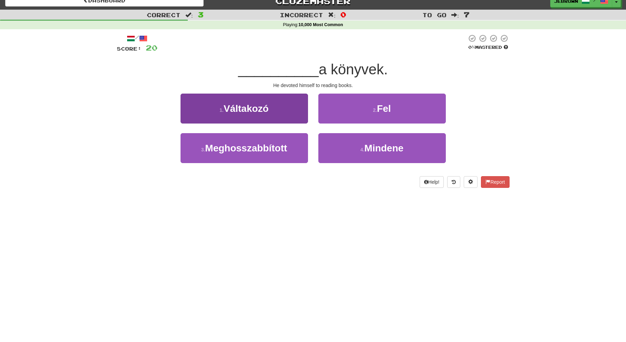
click at [285, 146] on span "Meghosszabbított" at bounding box center [246, 148] width 82 height 11
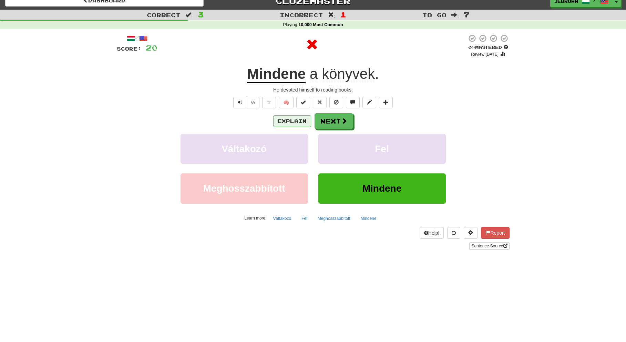
click at [293, 120] on button "Explain" at bounding box center [292, 121] width 38 height 12
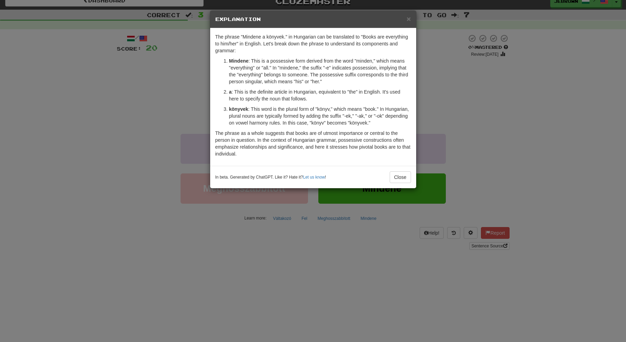
click at [406, 19] on h5 "Explanation" at bounding box center [313, 19] width 196 height 7
click at [408, 19] on span "×" at bounding box center [408, 19] width 4 height 8
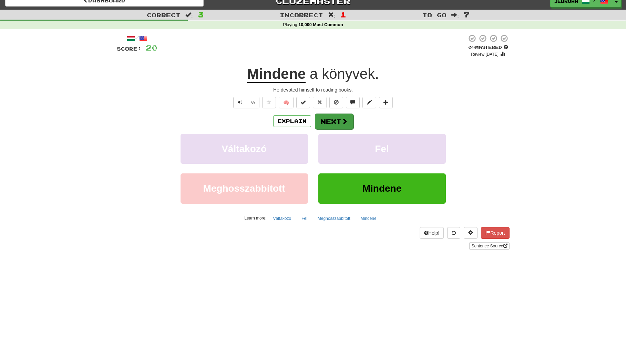
click at [328, 120] on button "Next" at bounding box center [334, 122] width 39 height 16
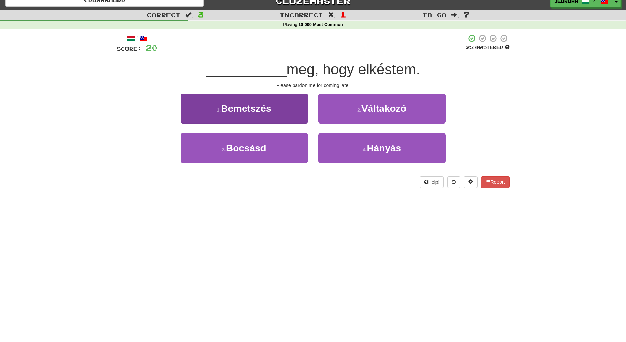
click at [270, 148] on button "3 . Bocsásd" at bounding box center [243, 148] width 127 height 30
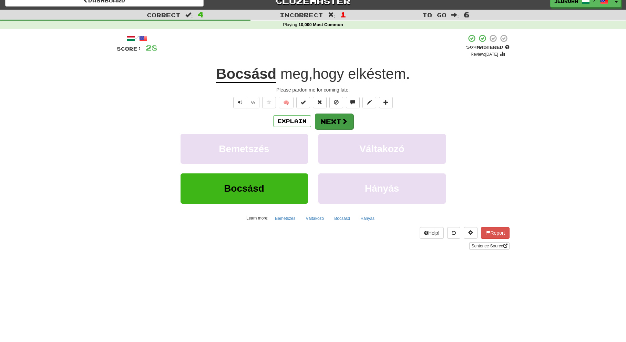
click at [333, 119] on button "Next" at bounding box center [334, 122] width 39 height 16
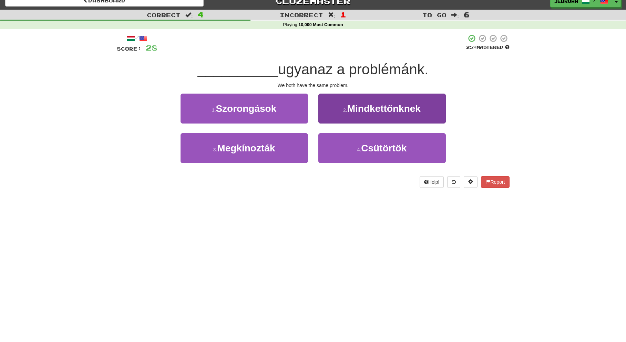
click at [350, 107] on span "Mindkettőnknek" at bounding box center [383, 108] width 73 height 11
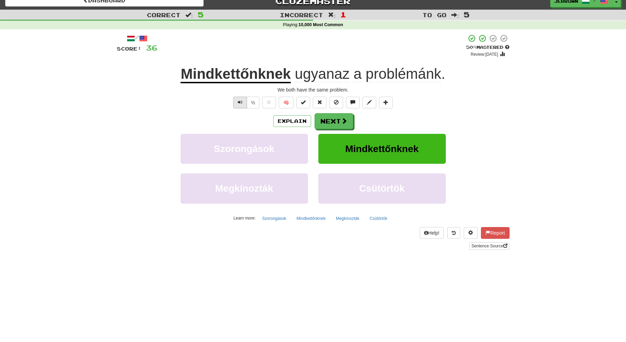
click at [240, 103] on span "Text-to-speech controls" at bounding box center [240, 102] width 5 height 5
click at [327, 121] on button "Next" at bounding box center [334, 122] width 39 height 16
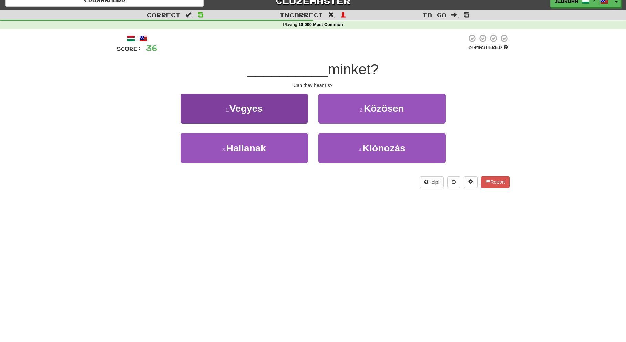
click at [265, 147] on span "Hallanak" at bounding box center [246, 148] width 40 height 11
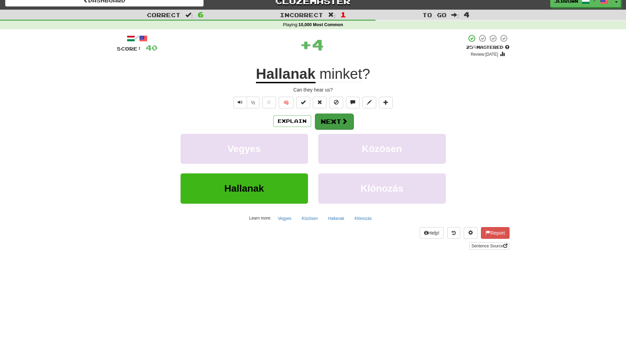
click at [335, 121] on button "Next" at bounding box center [334, 122] width 39 height 16
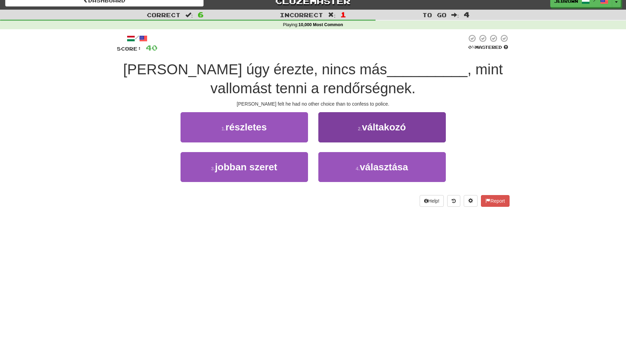
click at [384, 168] on span "választása" at bounding box center [383, 167] width 48 height 11
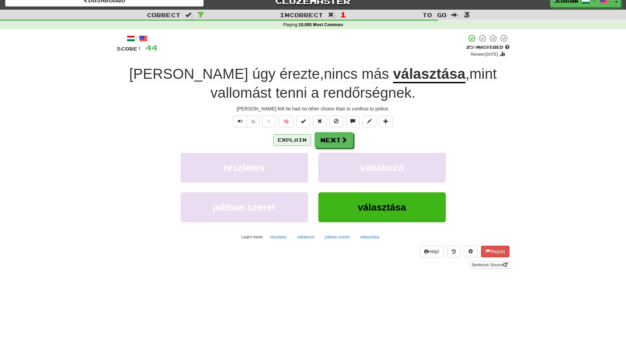
click at [288, 139] on button "Explain" at bounding box center [292, 140] width 38 height 12
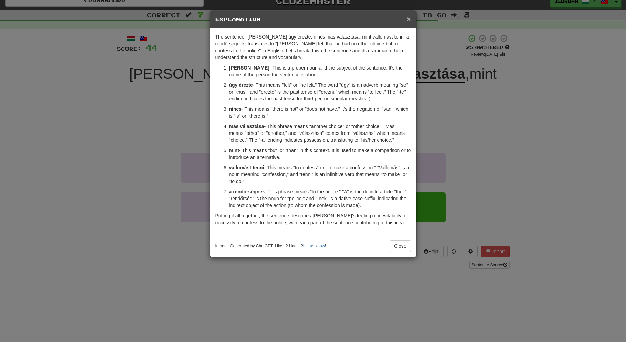
click at [408, 18] on span "×" at bounding box center [408, 19] width 4 height 8
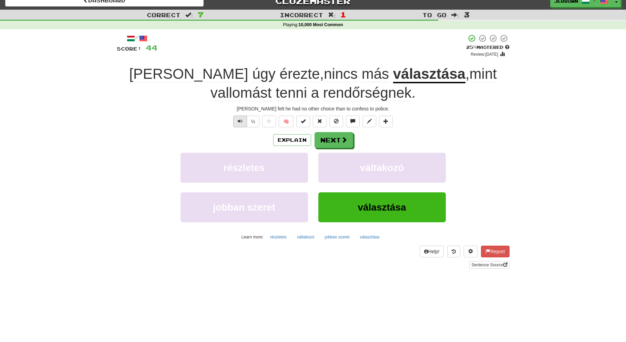
click at [240, 121] on span "Text-to-speech controls" at bounding box center [240, 121] width 5 height 5
click at [333, 141] on button "Next" at bounding box center [334, 141] width 39 height 16
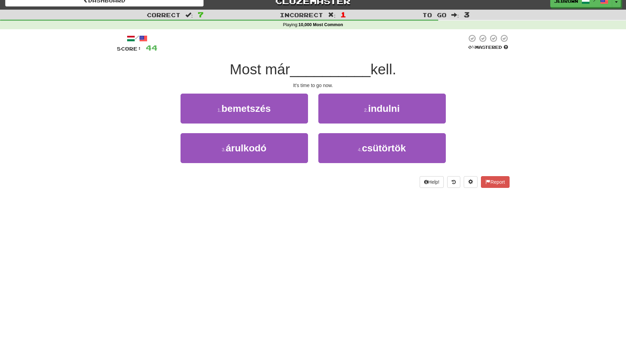
click at [361, 112] on button "2 . indulni" at bounding box center [381, 109] width 127 height 30
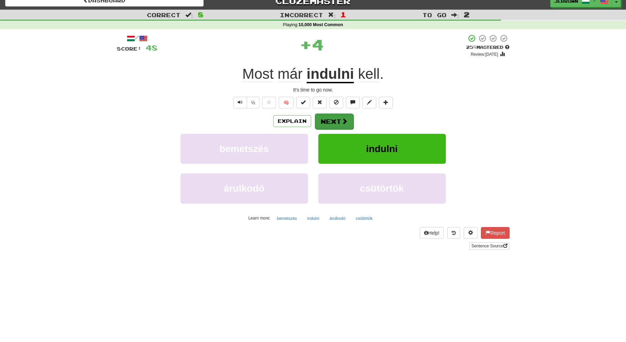
click at [330, 120] on button "Next" at bounding box center [334, 122] width 39 height 16
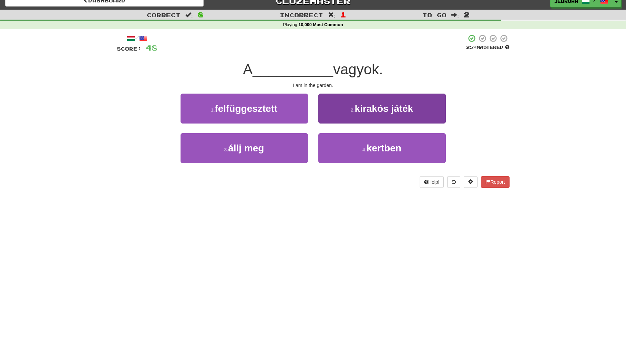
click at [374, 148] on span "kertben" at bounding box center [383, 148] width 35 height 11
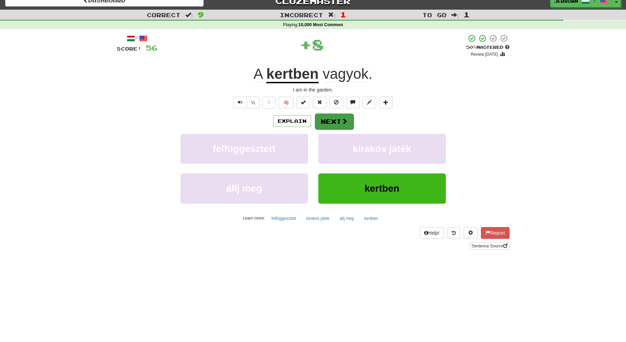
click at [332, 121] on button "Next" at bounding box center [334, 122] width 39 height 16
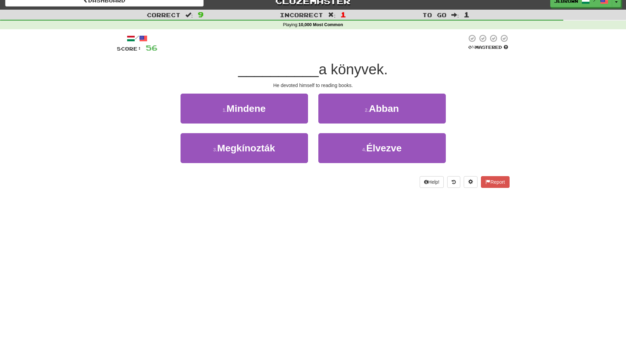
click at [264, 111] on span "Mindene" at bounding box center [246, 108] width 39 height 11
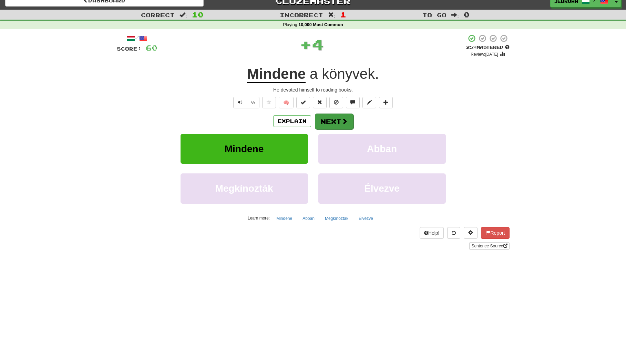
click at [334, 120] on button "Next" at bounding box center [334, 122] width 39 height 16
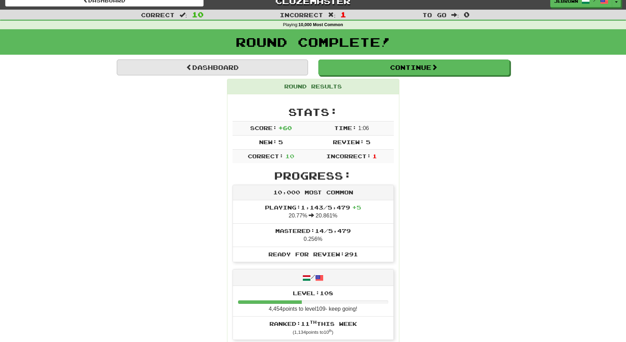
click at [256, 66] on link "Dashboard" at bounding box center [212, 68] width 191 height 16
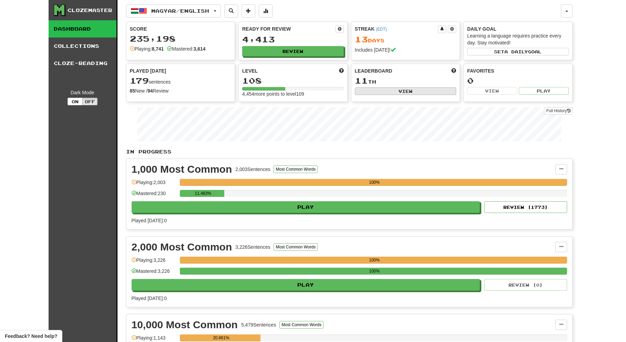
click at [387, 91] on button "View" at bounding box center [406, 91] width 102 height 8
select select "**********"
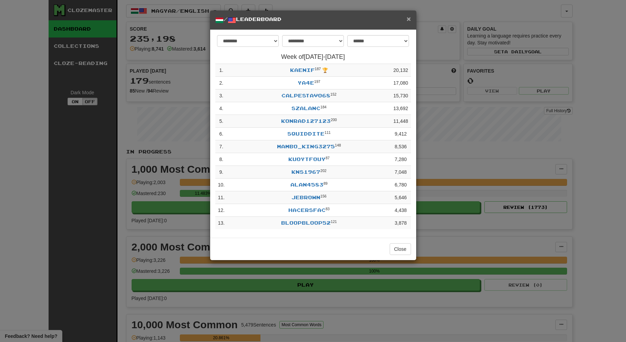
click at [408, 20] on span "×" at bounding box center [408, 19] width 4 height 8
